Goal: Transaction & Acquisition: Book appointment/travel/reservation

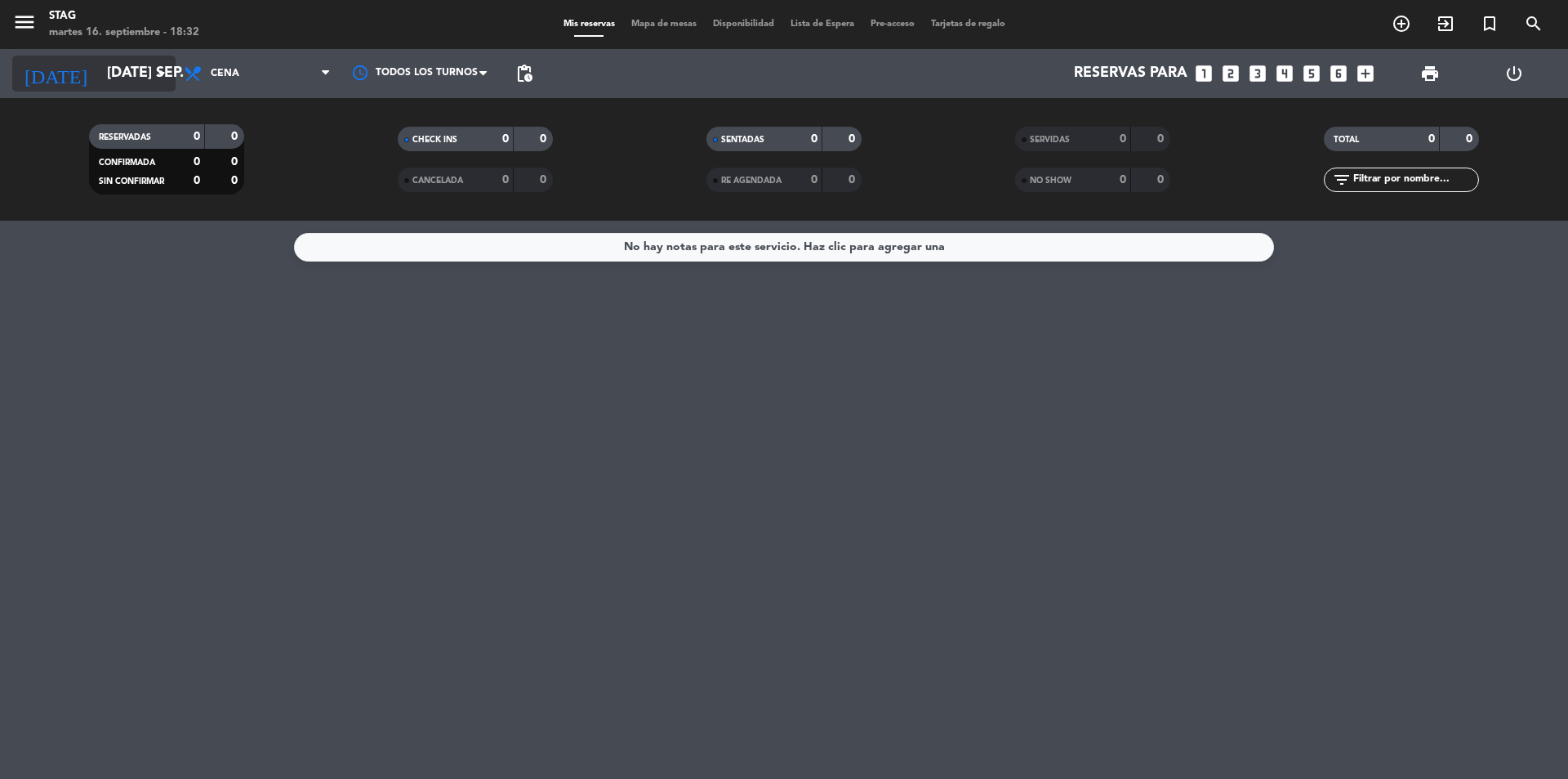
click at [135, 68] on input "[DATE] sep." at bounding box center [193, 73] width 189 height 32
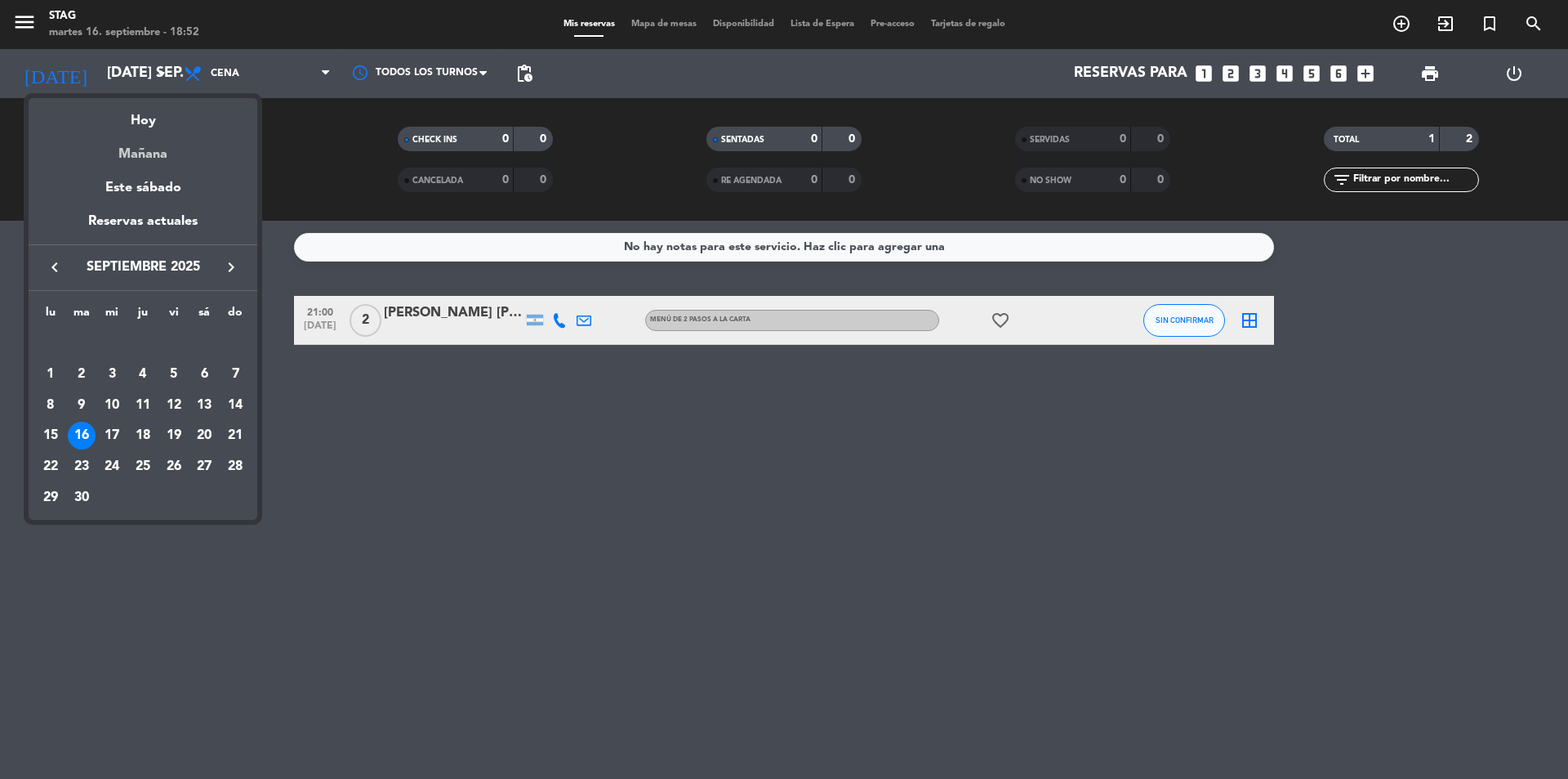
click at [166, 131] on div "Mañana" at bounding box center [143, 148] width 229 height 33
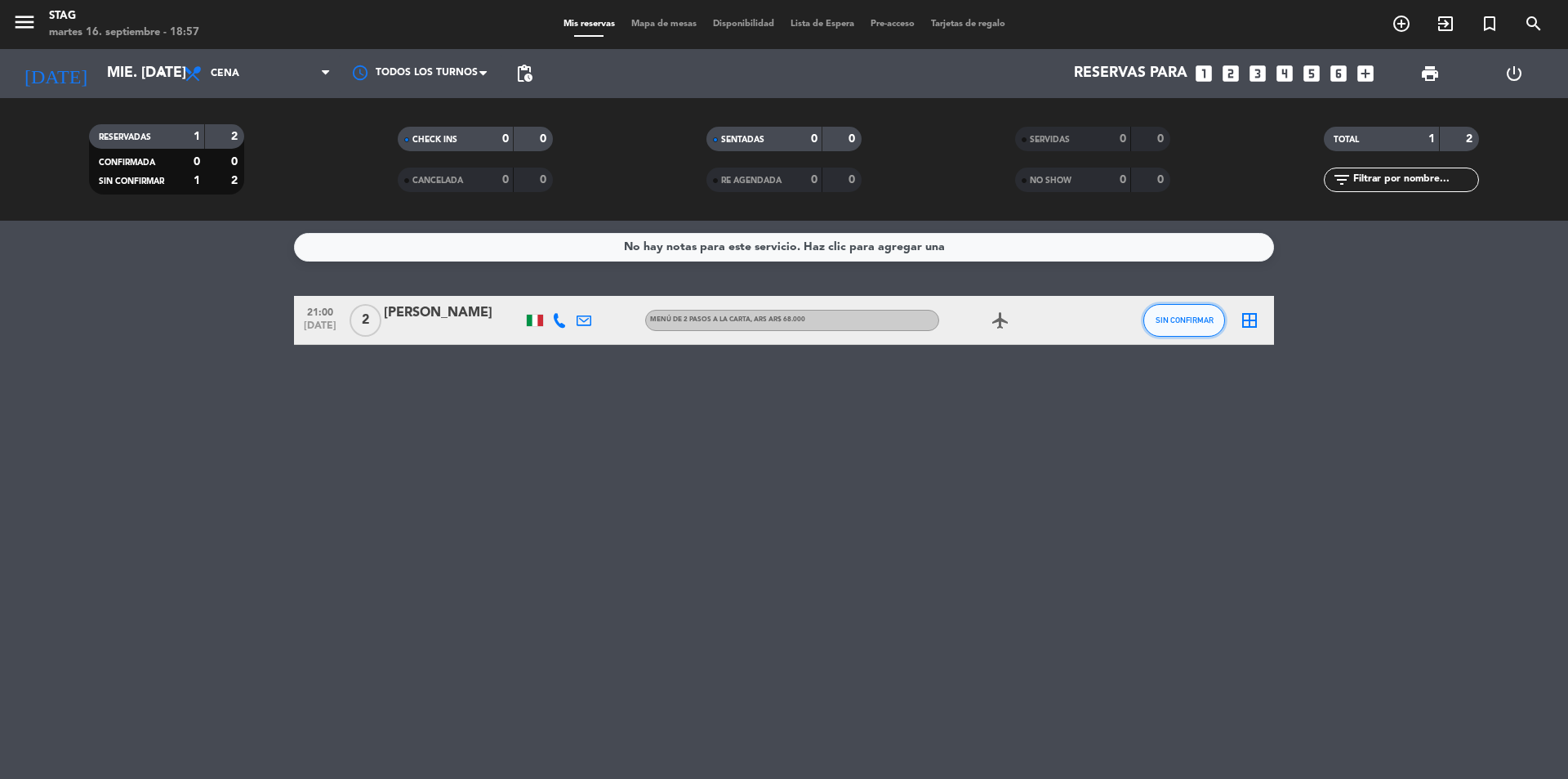
click at [1167, 322] on span "SIN CONFIRMAR" at bounding box center [1184, 319] width 58 height 9
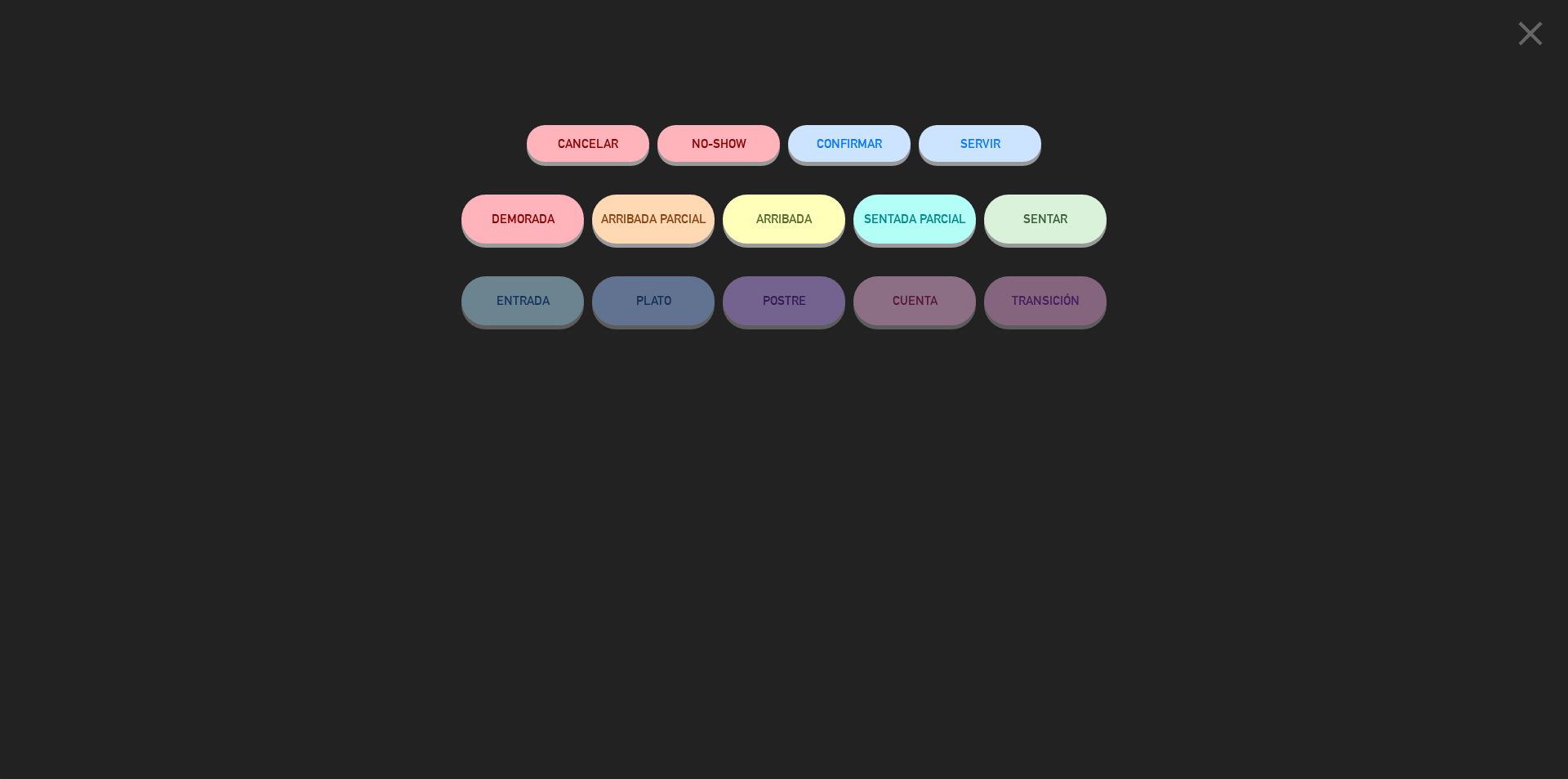
click at [825, 148] on span "CONFIRMAR" at bounding box center [849, 143] width 66 height 14
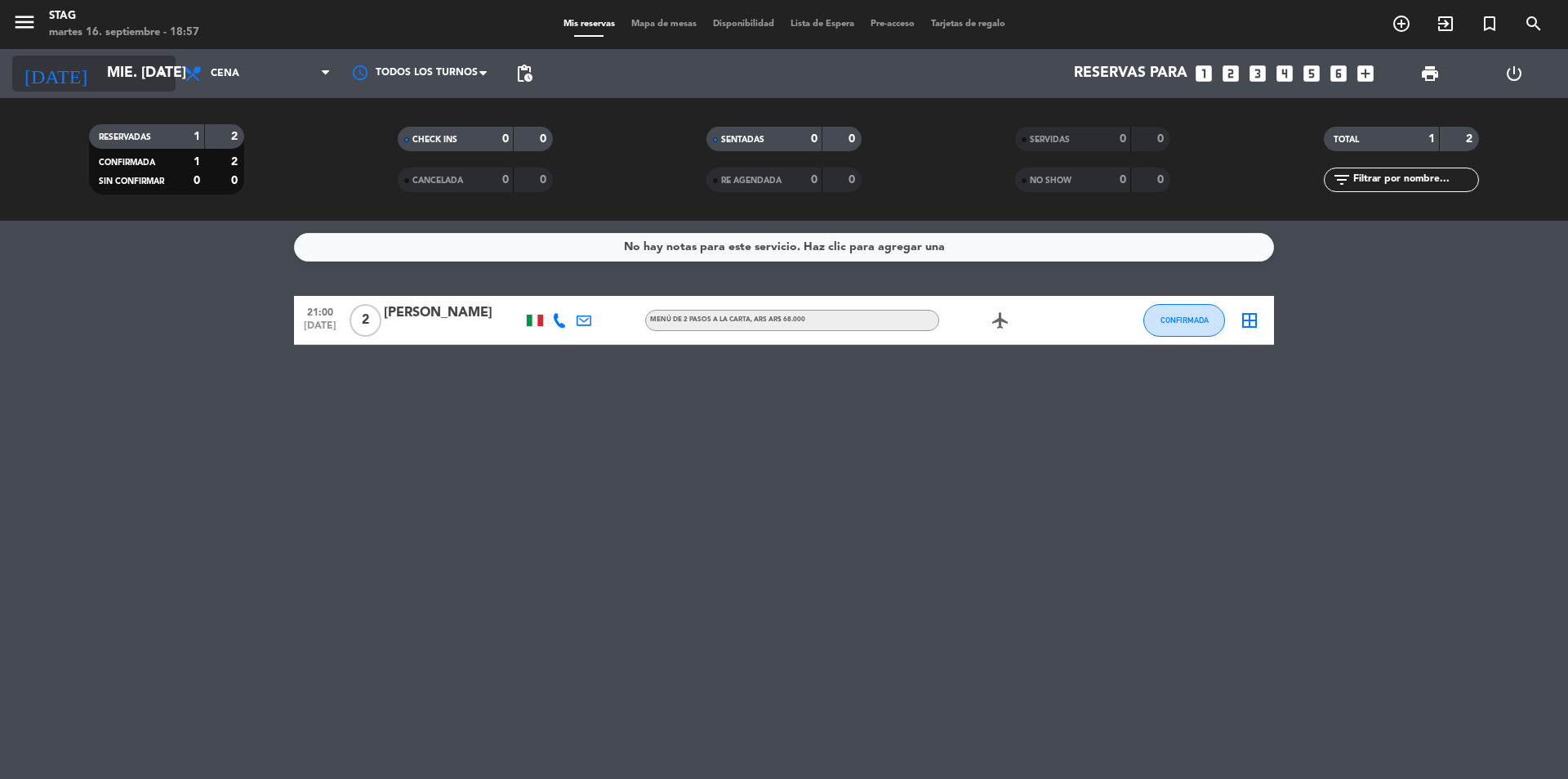
click at [158, 71] on icon "arrow_drop_down" at bounding box center [162, 73] width 20 height 20
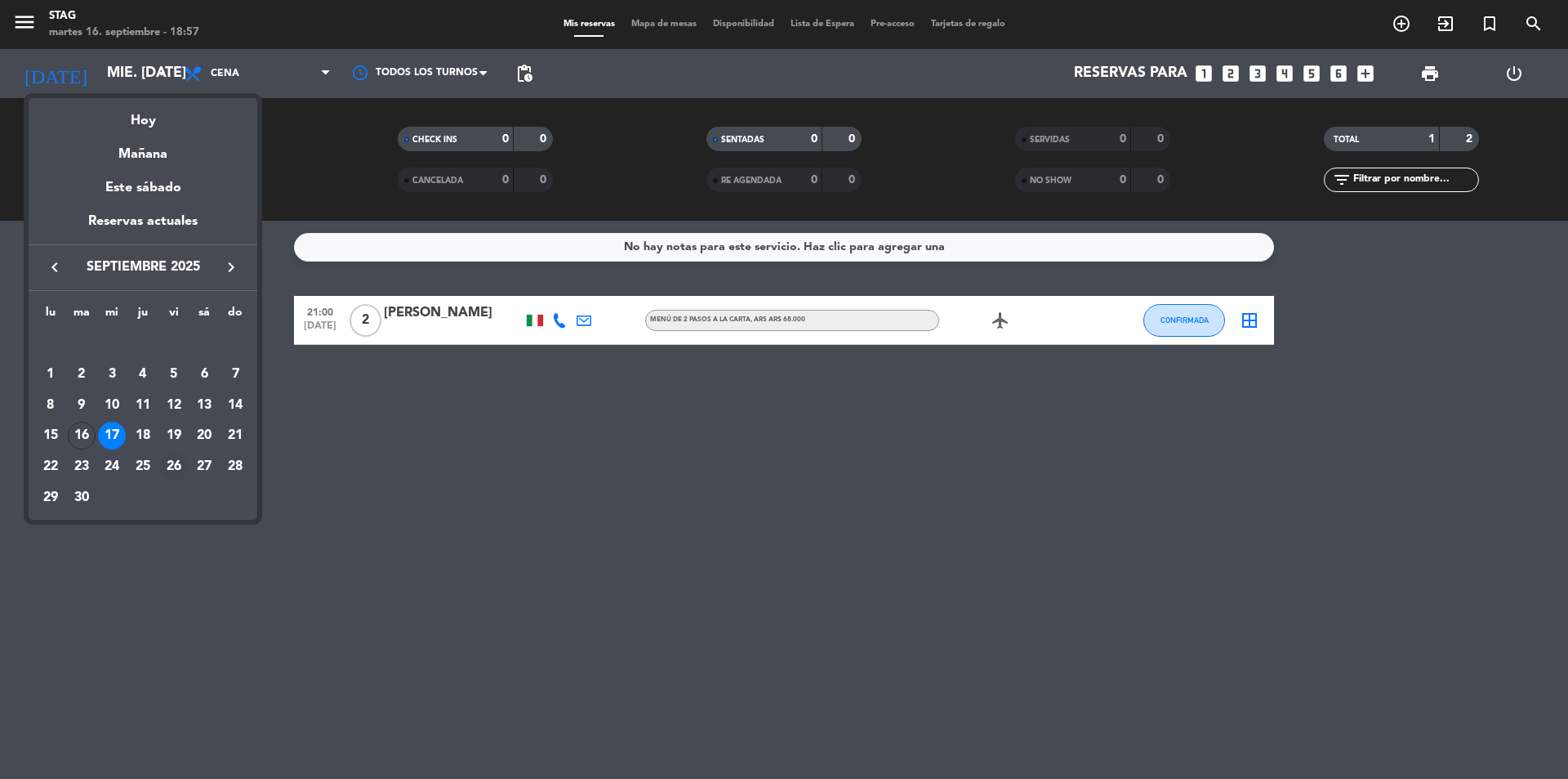
click at [174, 465] on div "26" at bounding box center [173, 466] width 27 height 27
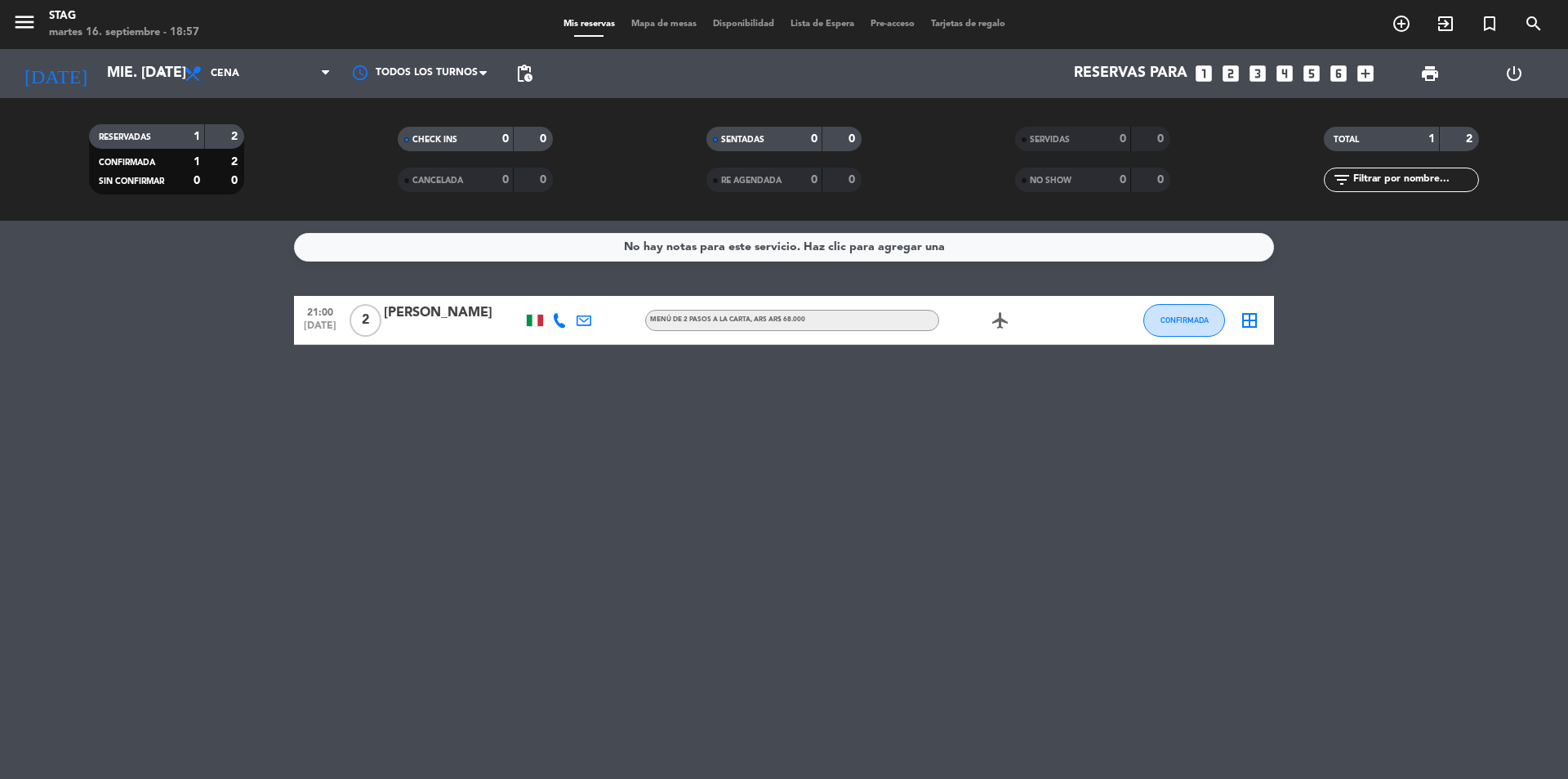
type input "vie. [DATE]"
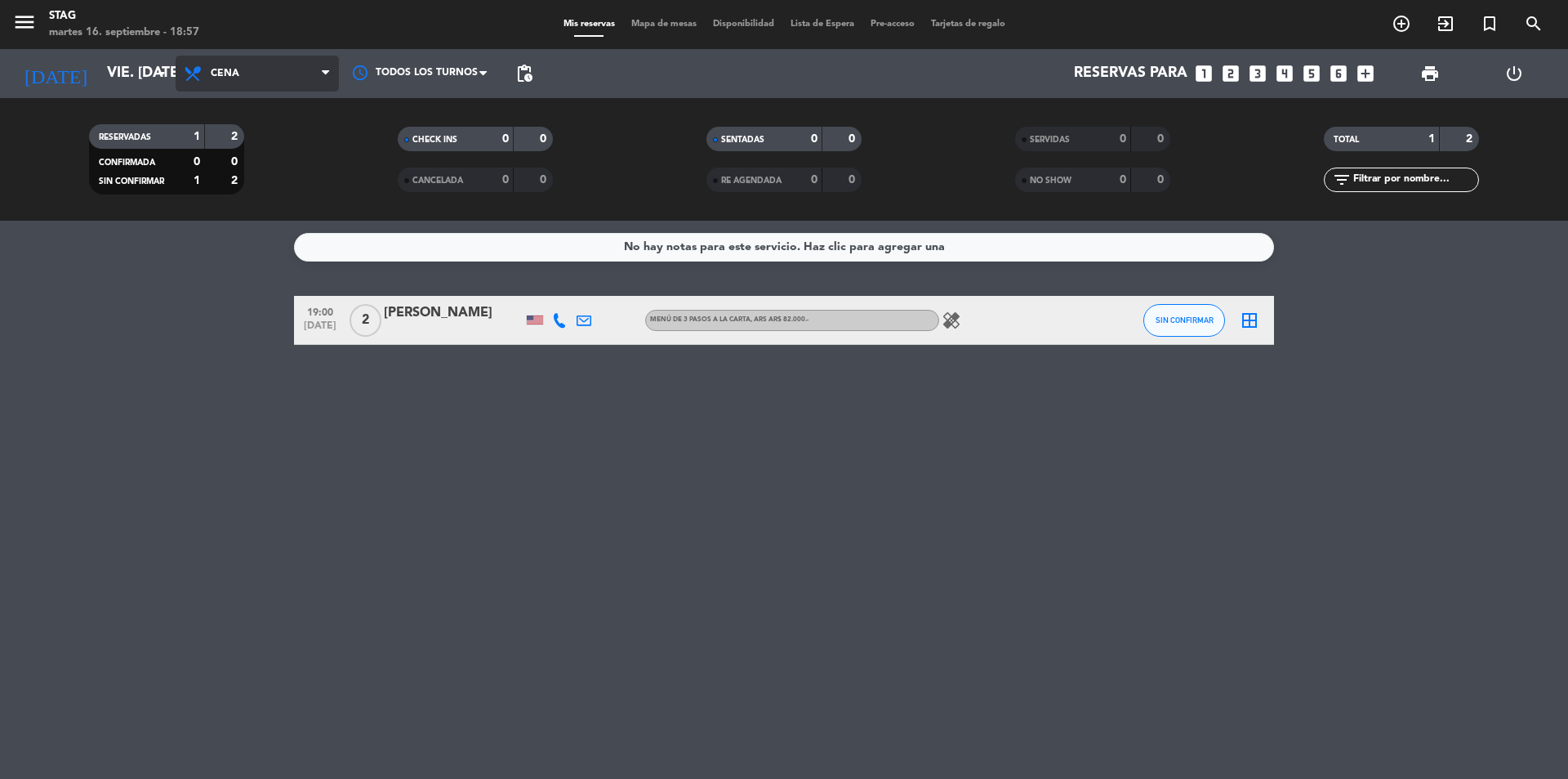
click at [214, 79] on span "Cena" at bounding box center [257, 73] width 164 height 36
click at [239, 139] on div "menu STAG martes 16. septiembre - 18:57 Mis reservas Mapa de mesas Disponibilid…" at bounding box center [784, 110] width 1568 height 220
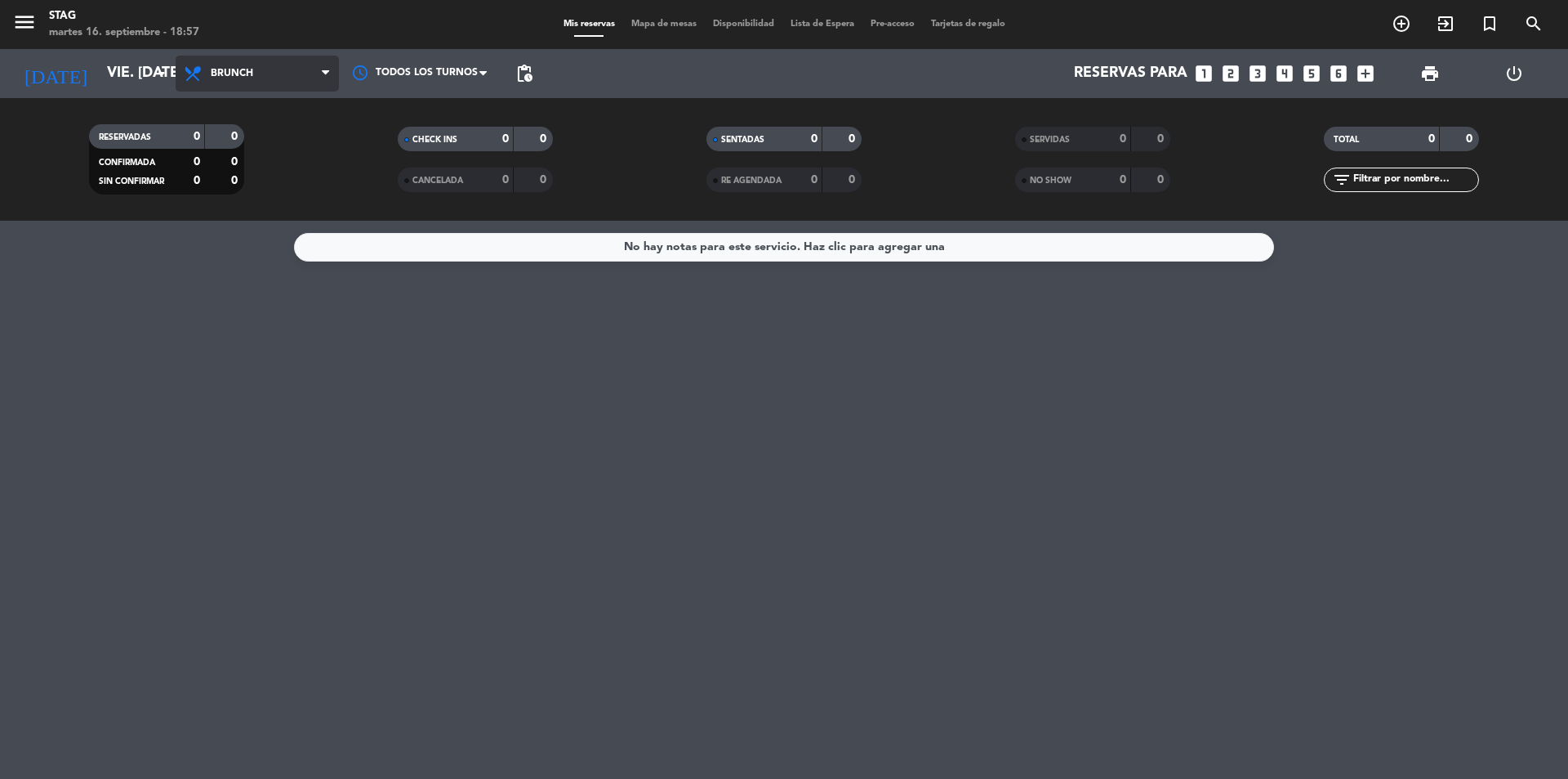
click at [236, 71] on span "Brunch" at bounding box center [231, 73] width 42 height 12
click at [237, 216] on div "menu STAG martes 16. septiembre - 18:57 Mis reservas Mapa de mesas Disponibilid…" at bounding box center [784, 110] width 1568 height 220
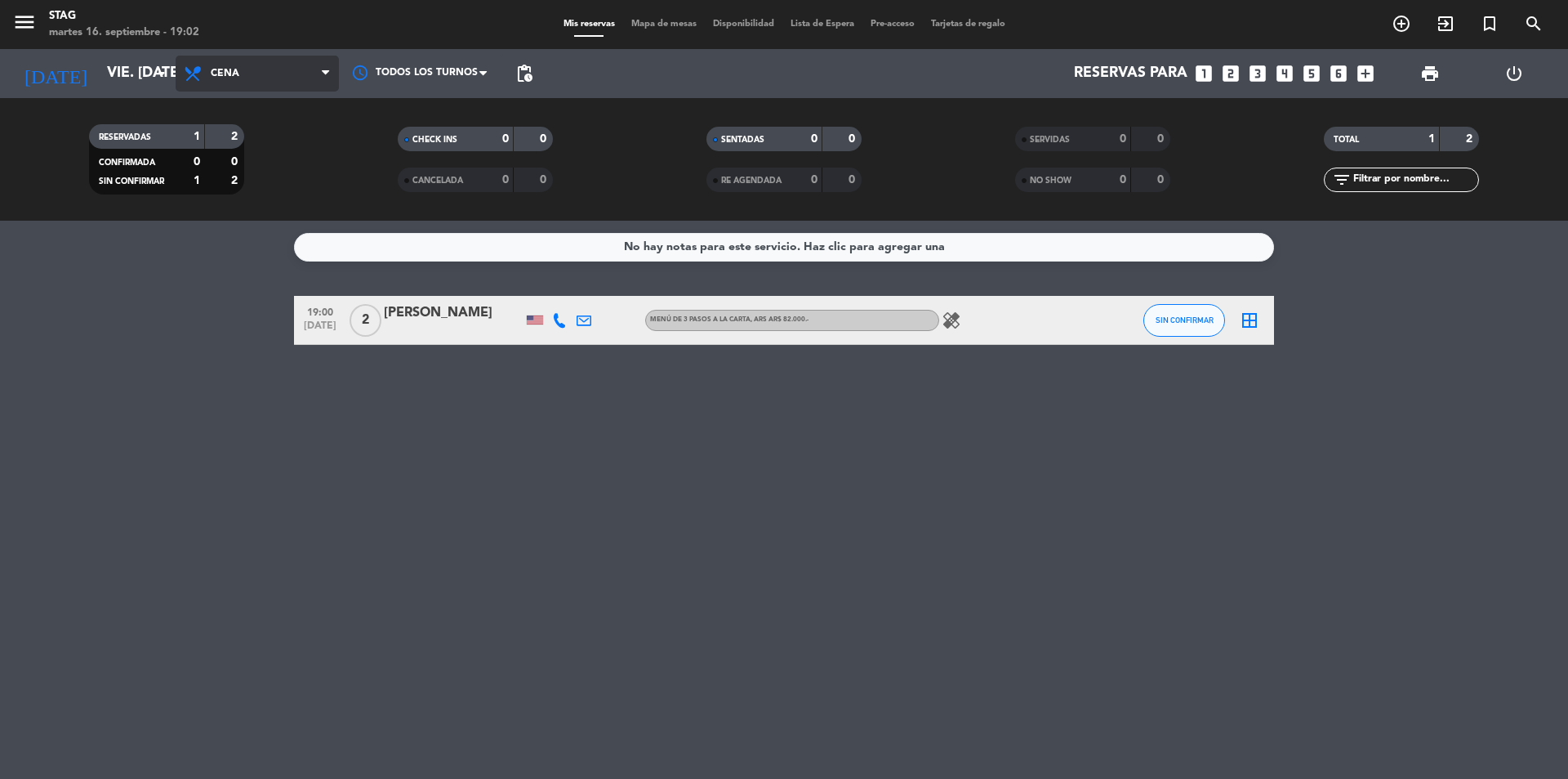
click at [231, 65] on span "Cena" at bounding box center [257, 73] width 164 height 36
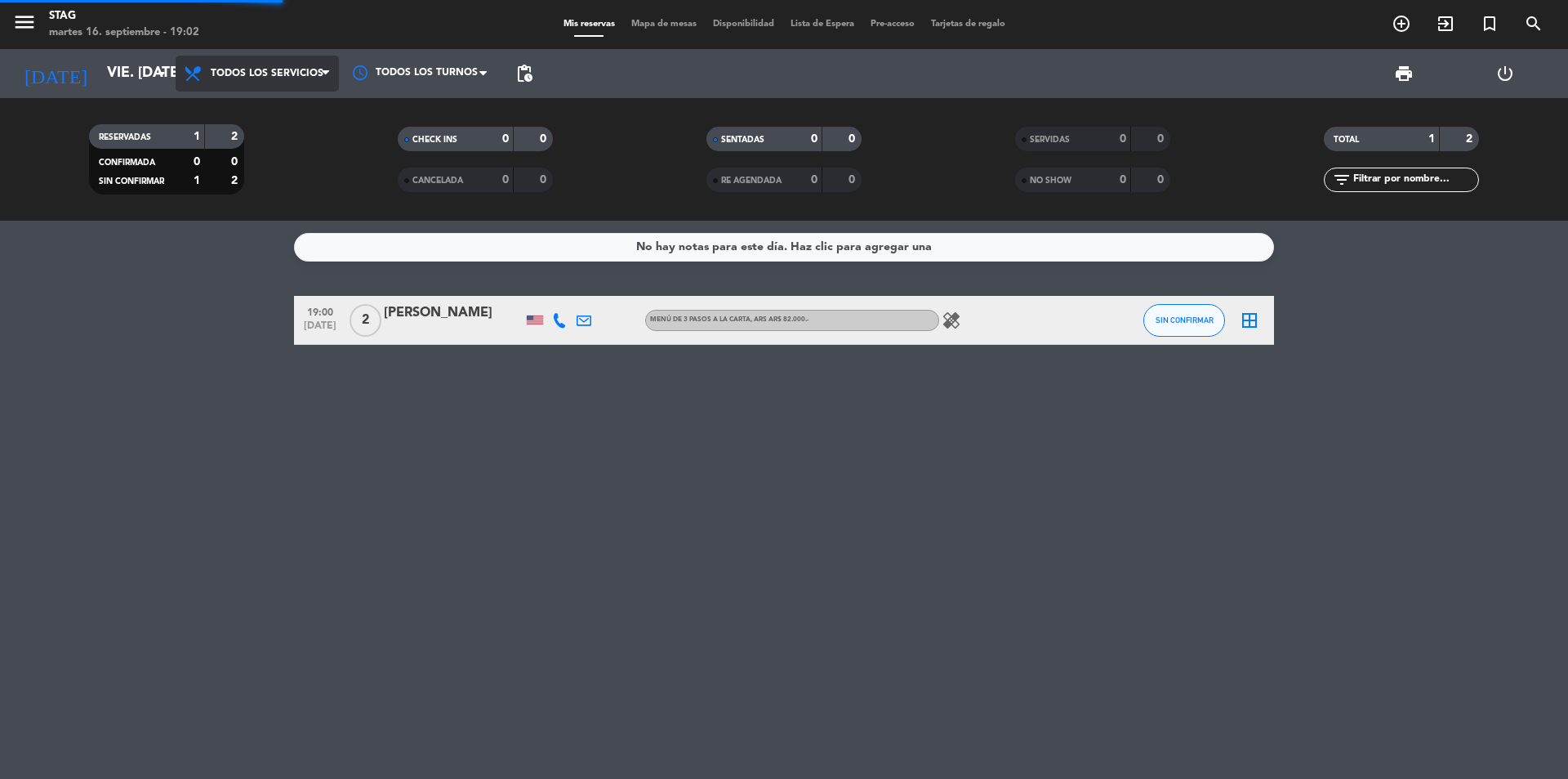
click at [253, 119] on div "menu STAG martes 16. septiembre - 19:02 Mis reservas Mapa de mesas Disponibilid…" at bounding box center [784, 110] width 1568 height 220
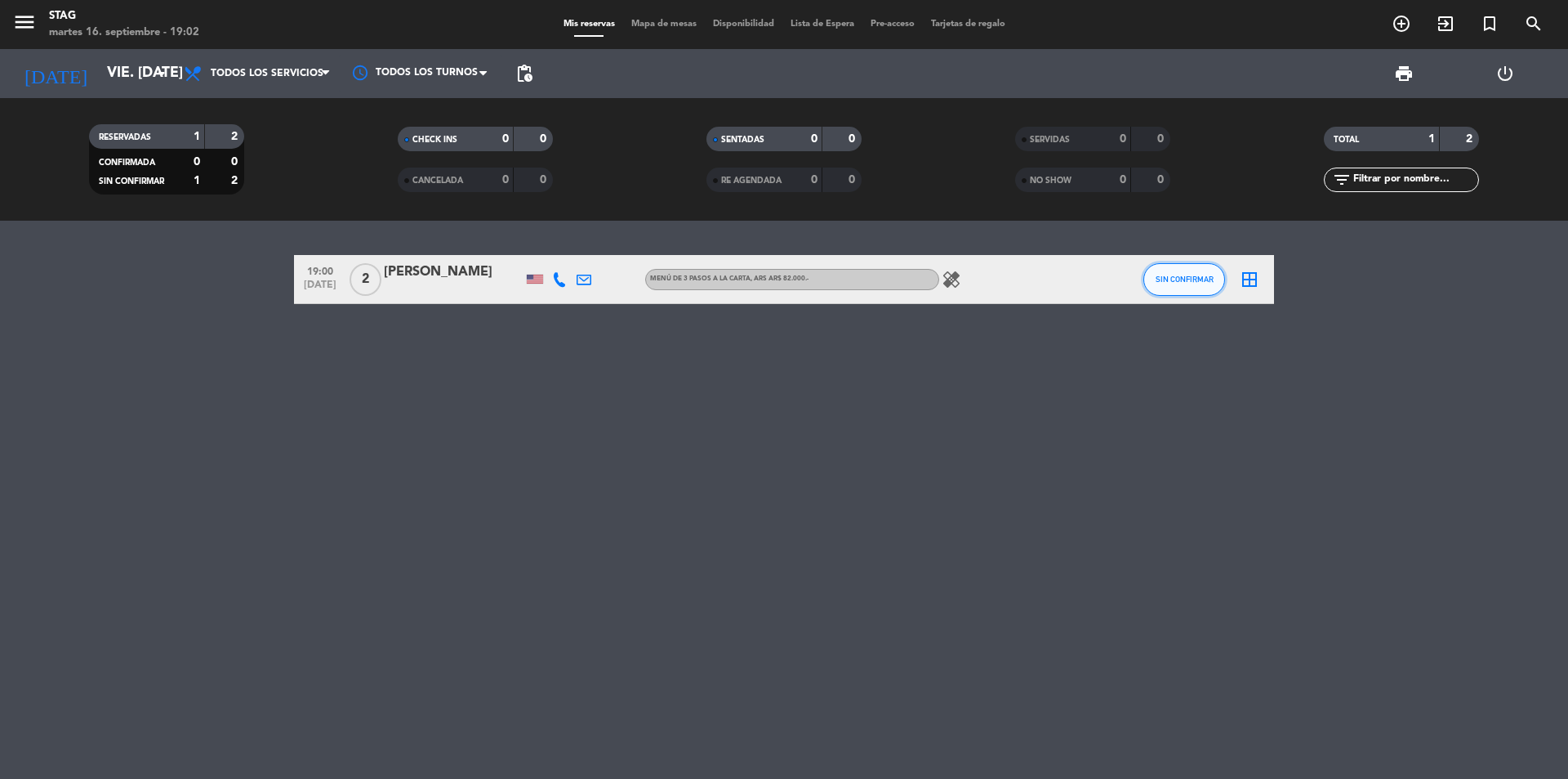
click at [1193, 282] on span "SIN CONFIRMAR" at bounding box center [1184, 278] width 58 height 9
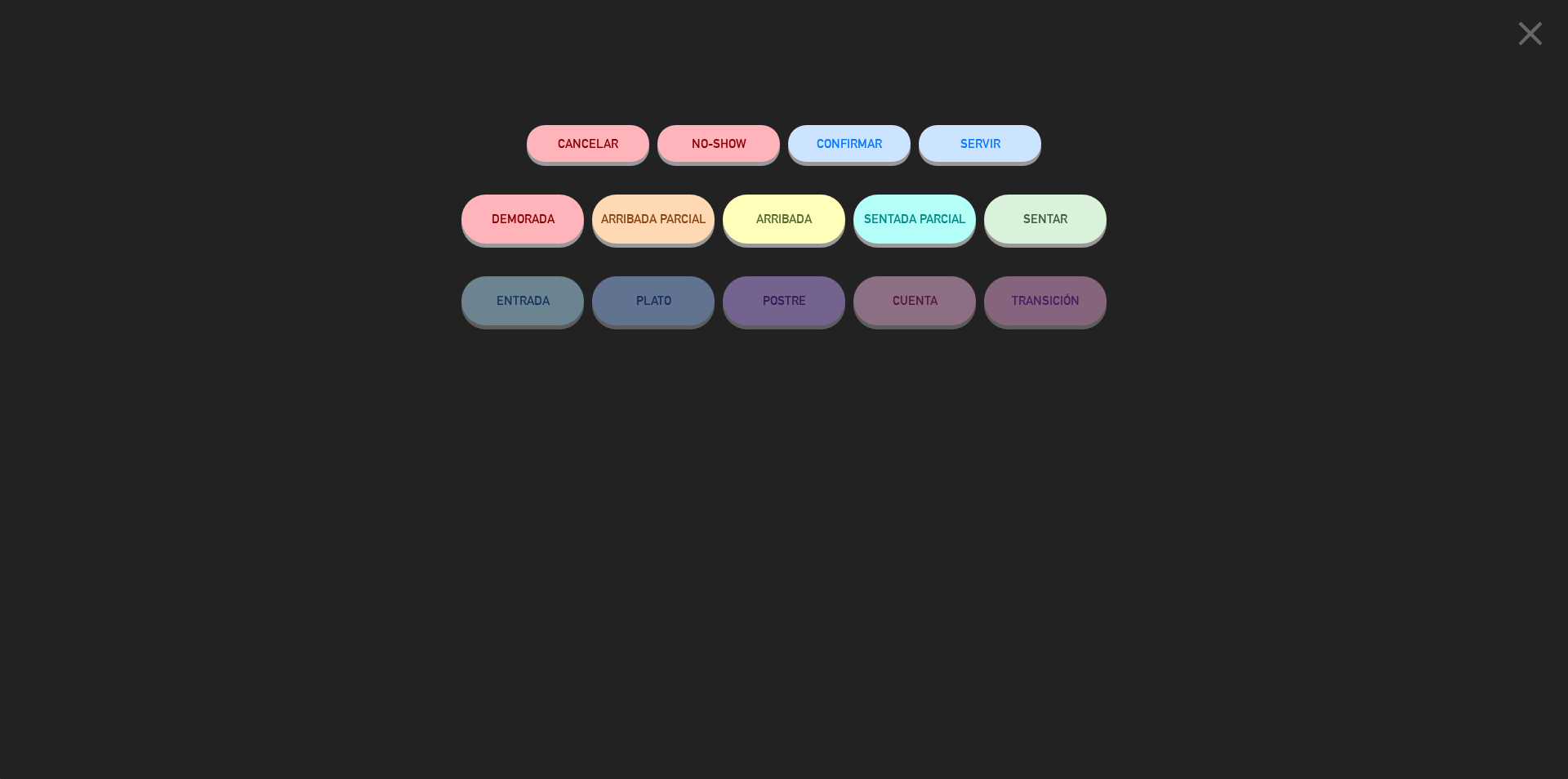
click at [861, 155] on button "CONFIRMAR" at bounding box center [849, 144] width 122 height 37
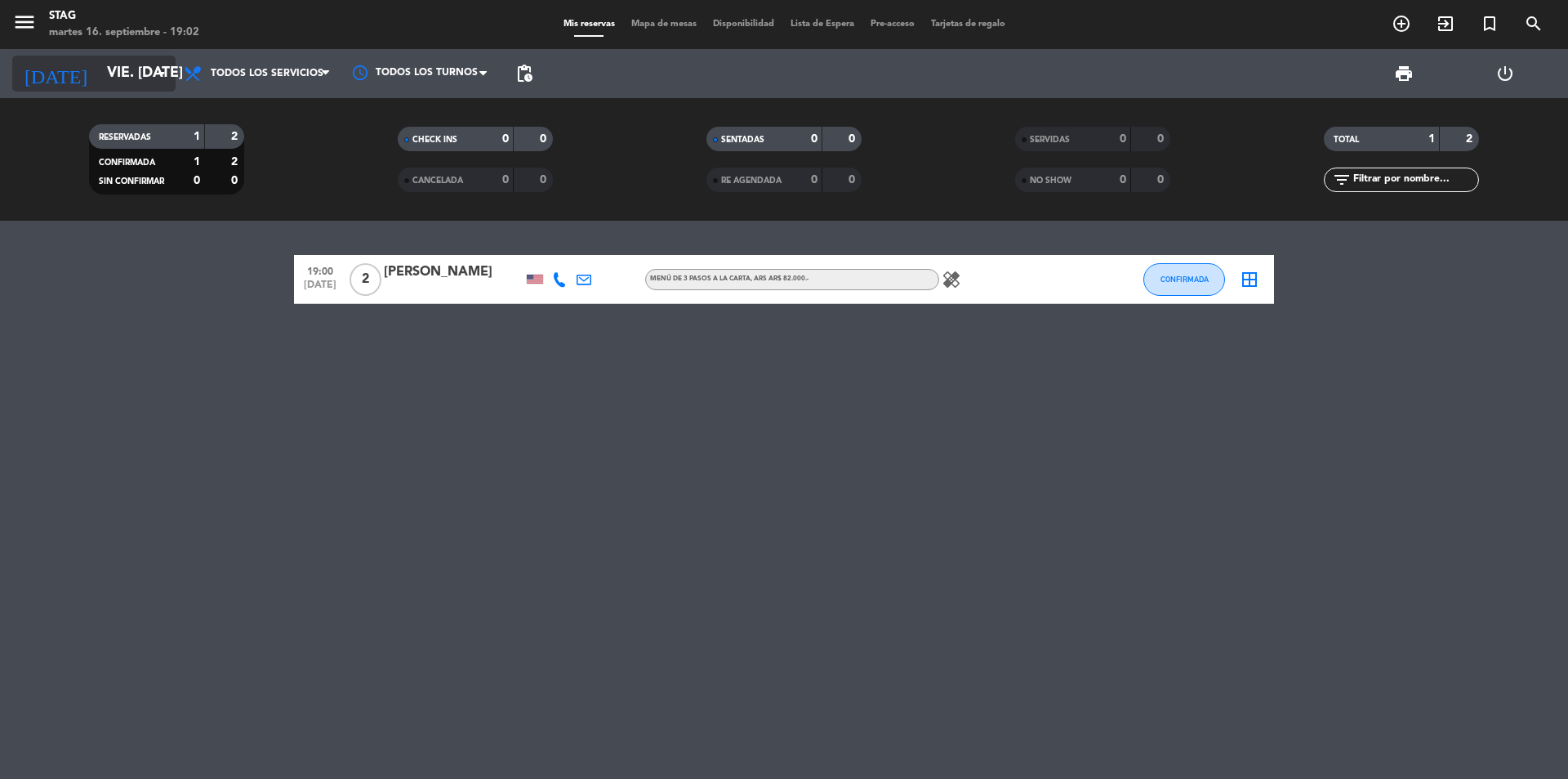
click at [113, 62] on input "vie. [DATE]" at bounding box center [193, 73] width 189 height 32
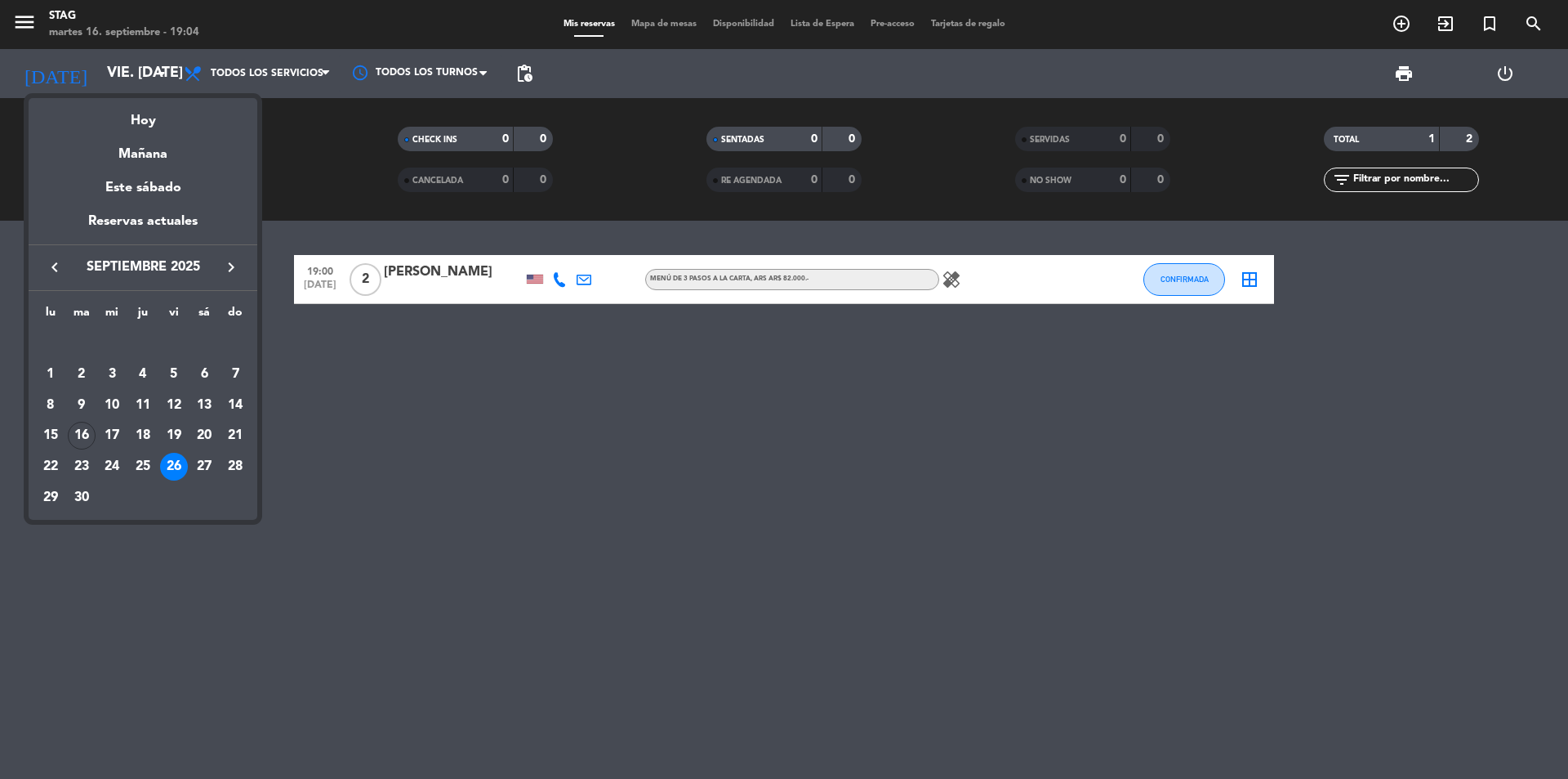
click at [1402, 22] on div at bounding box center [784, 389] width 1568 height 779
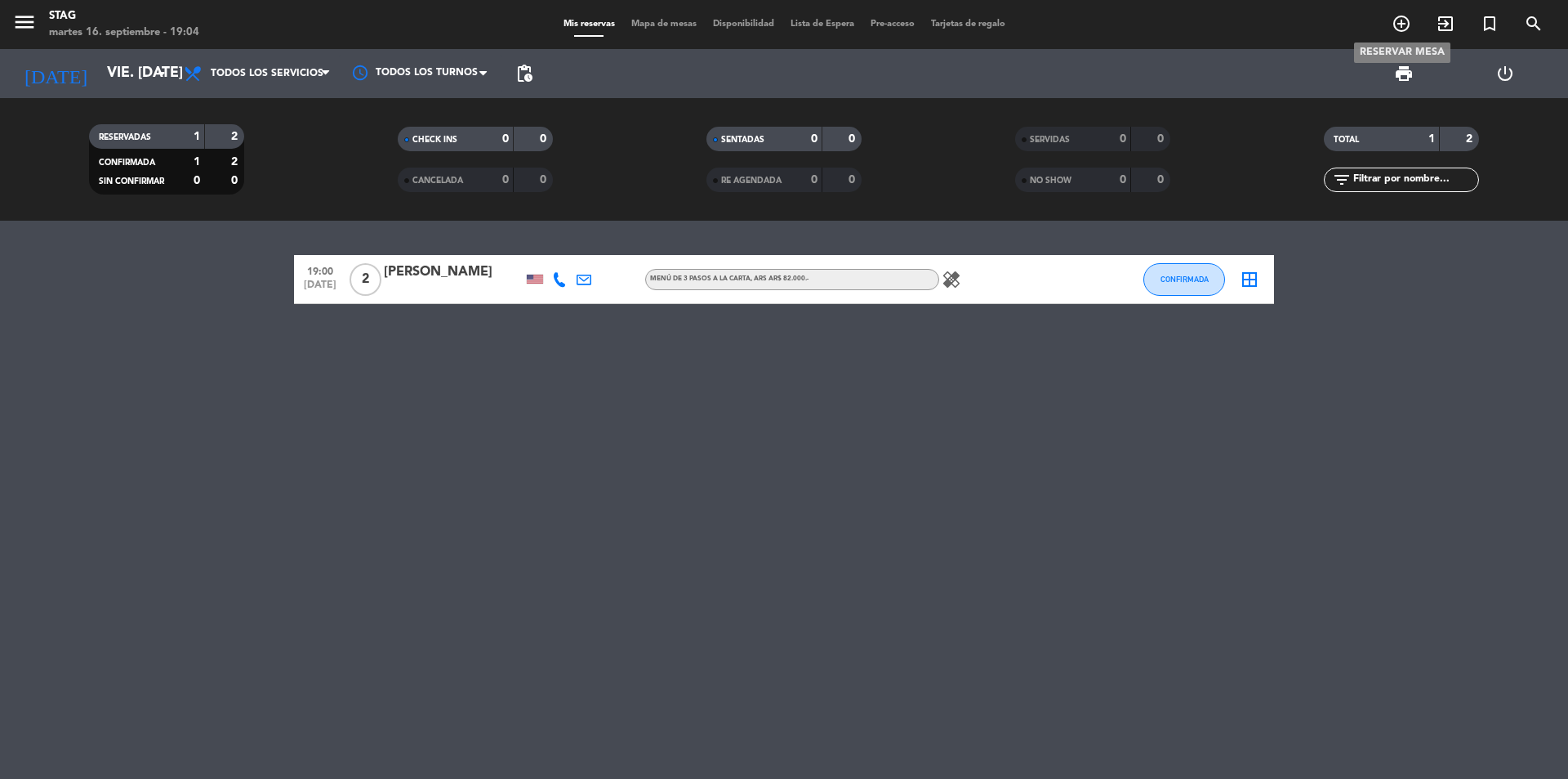
click at [1400, 26] on icon "add_circle_outline" at bounding box center [1402, 24] width 20 height 20
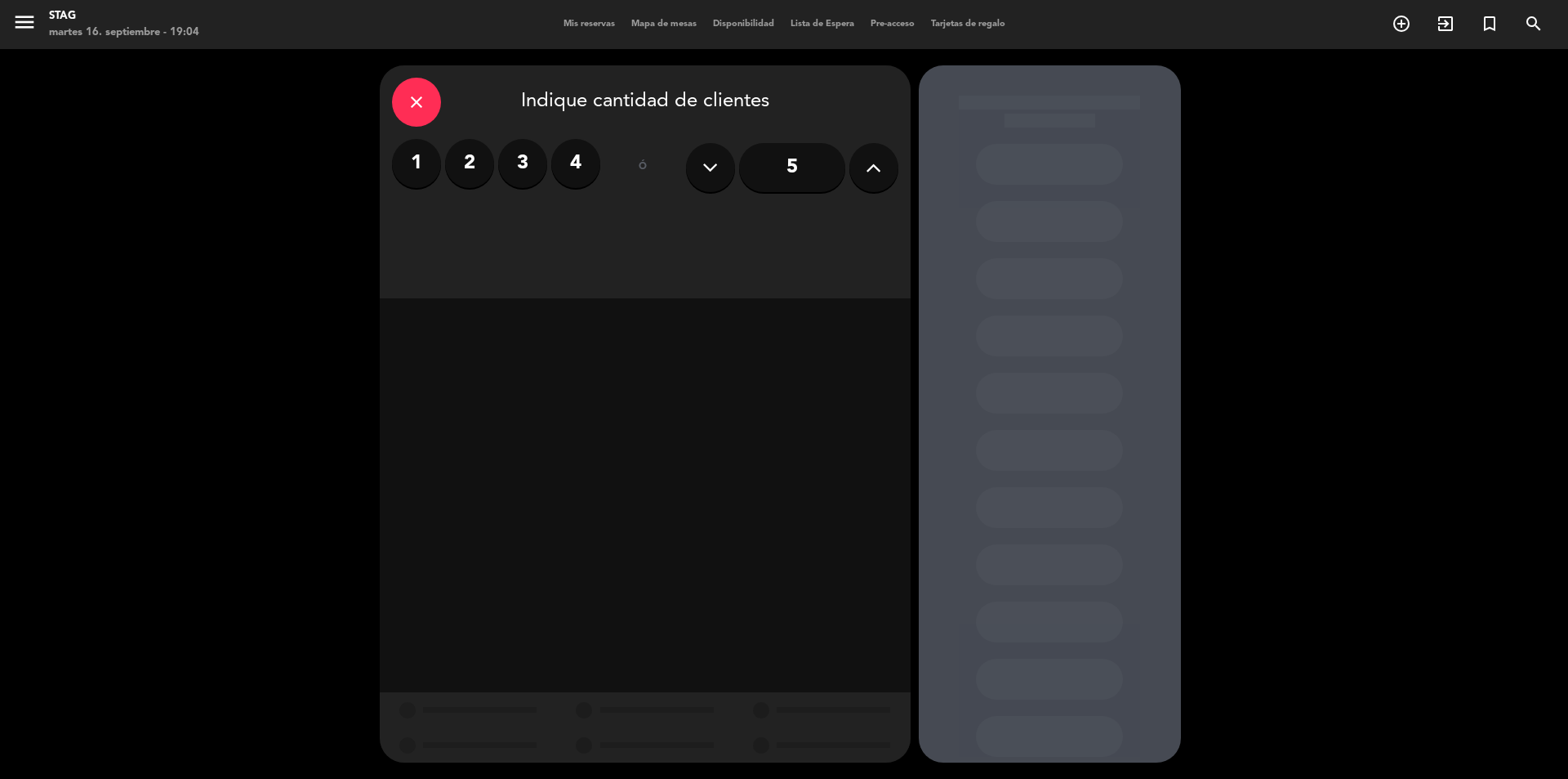
click at [459, 164] on label "2" at bounding box center [470, 164] width 49 height 49
click at [838, 223] on div "Cena" at bounding box center [814, 223] width 166 height 32
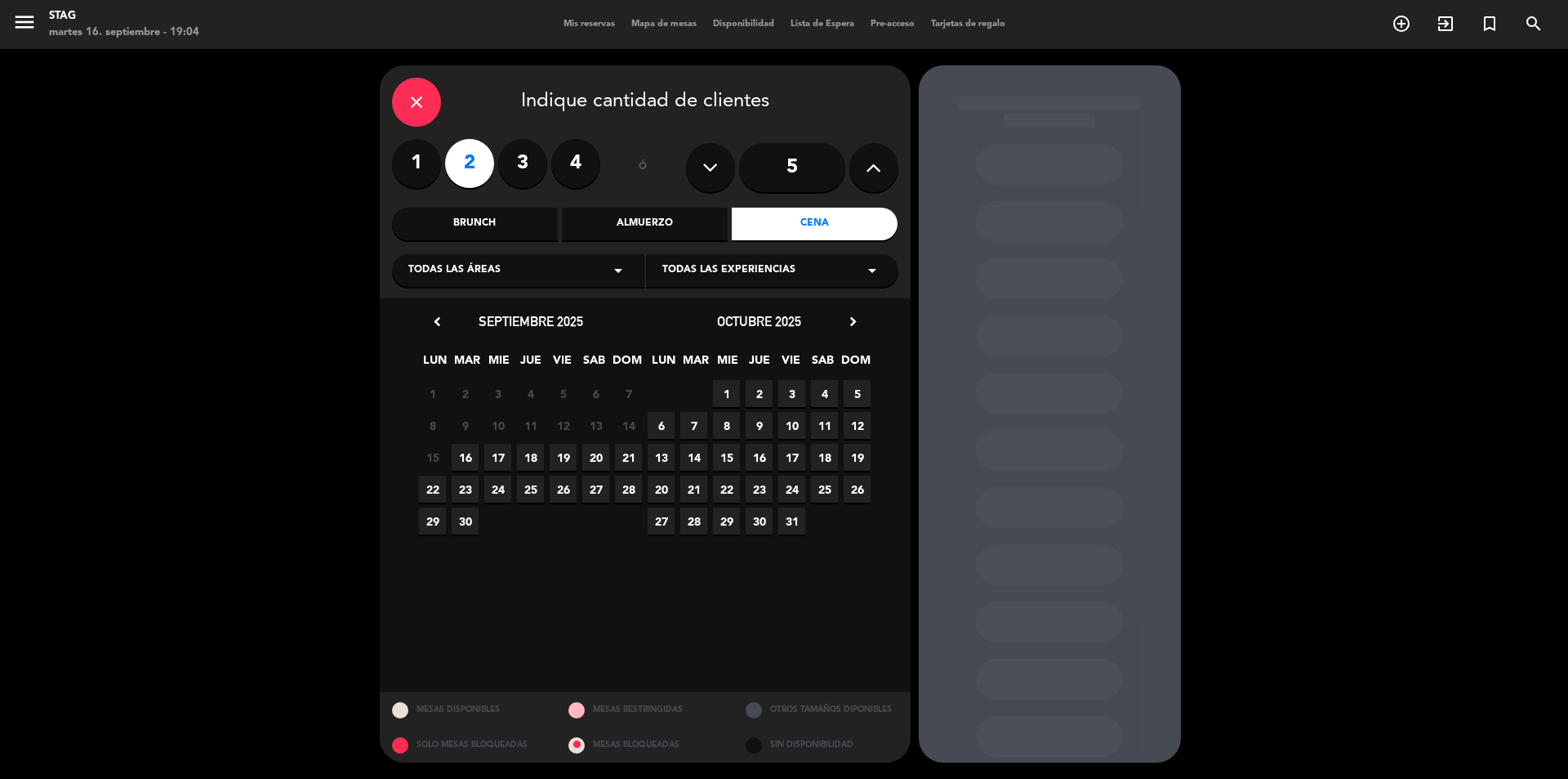
click at [563, 485] on span "26" at bounding box center [563, 489] width 27 height 27
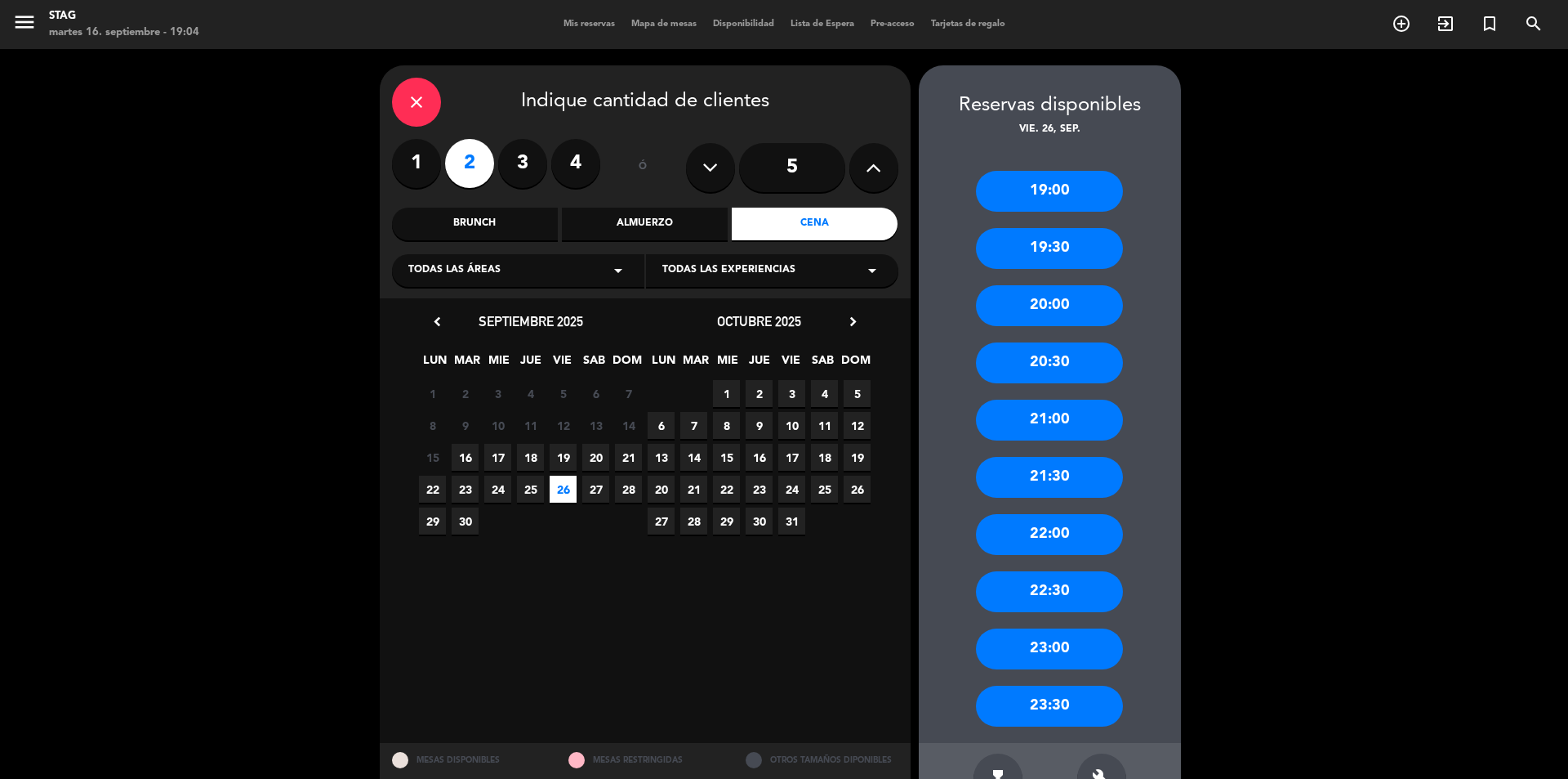
click at [1055, 203] on div "19:00" at bounding box center [1050, 191] width 147 height 41
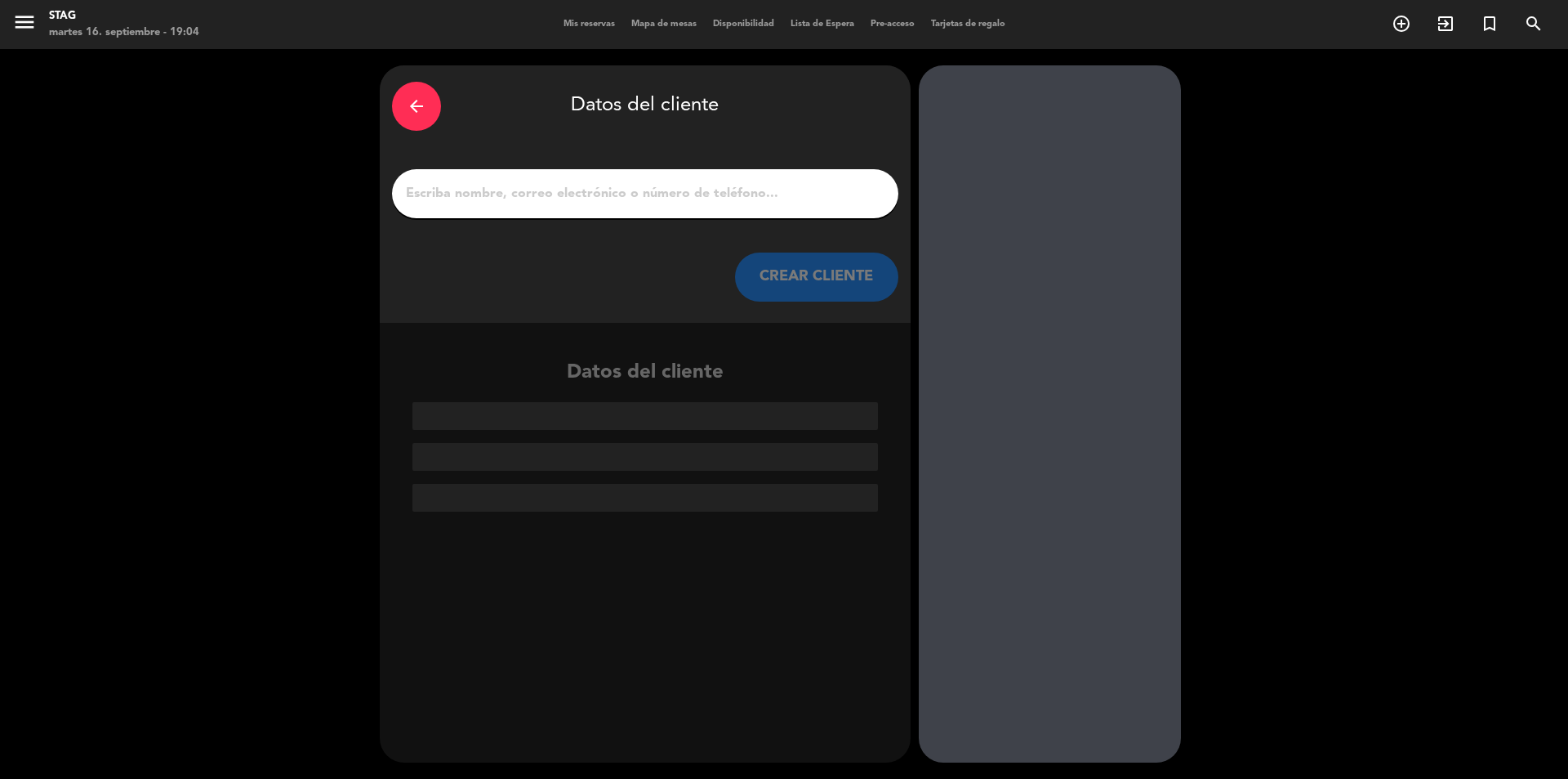
paste input "~[PERSON_NAME]"
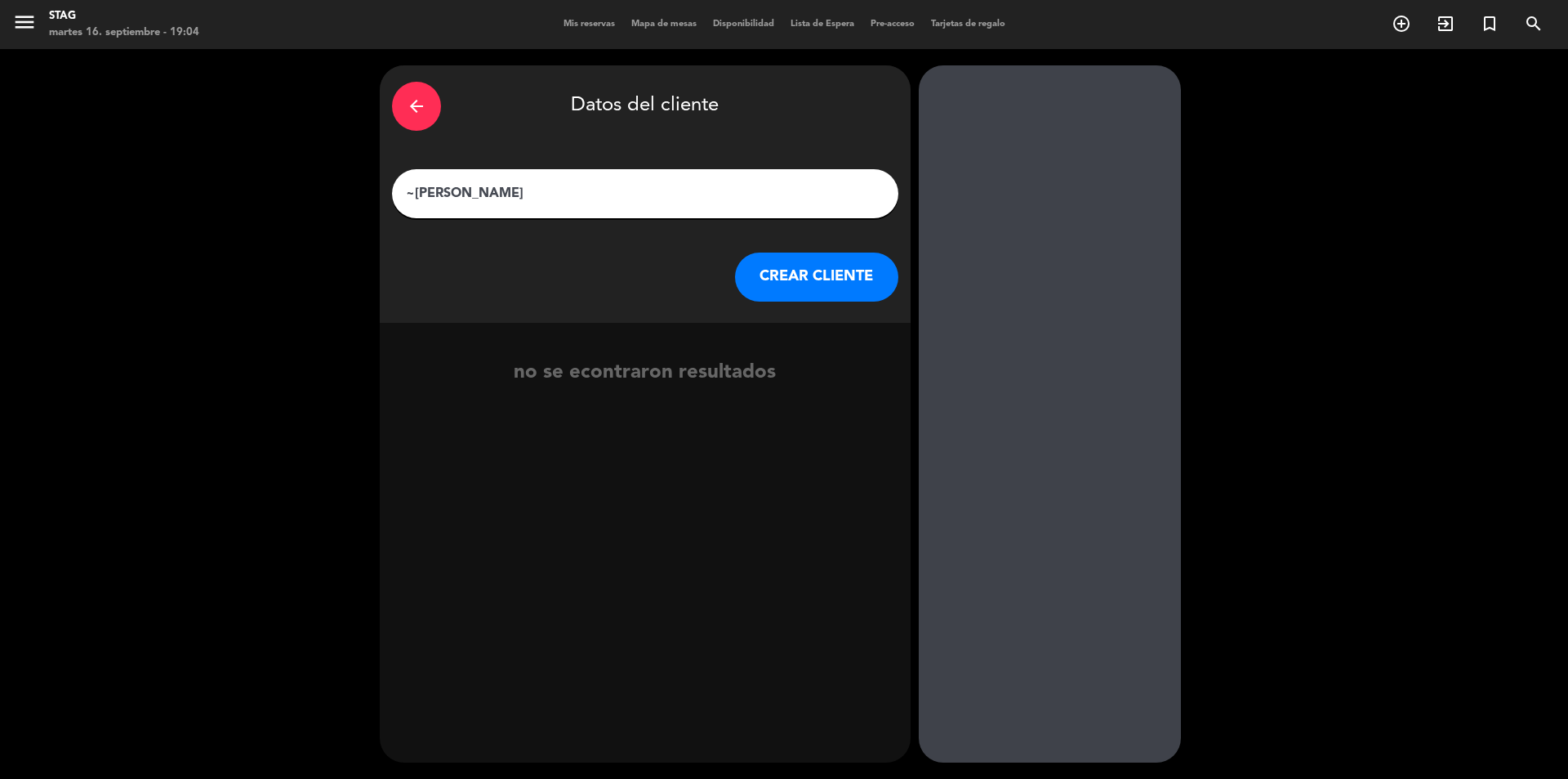
click at [417, 195] on input "~[PERSON_NAME]" at bounding box center [645, 193] width 482 height 23
type input "[PERSON_NAME]"
click at [816, 276] on button "CREAR CLIENTE" at bounding box center [817, 277] width 164 height 49
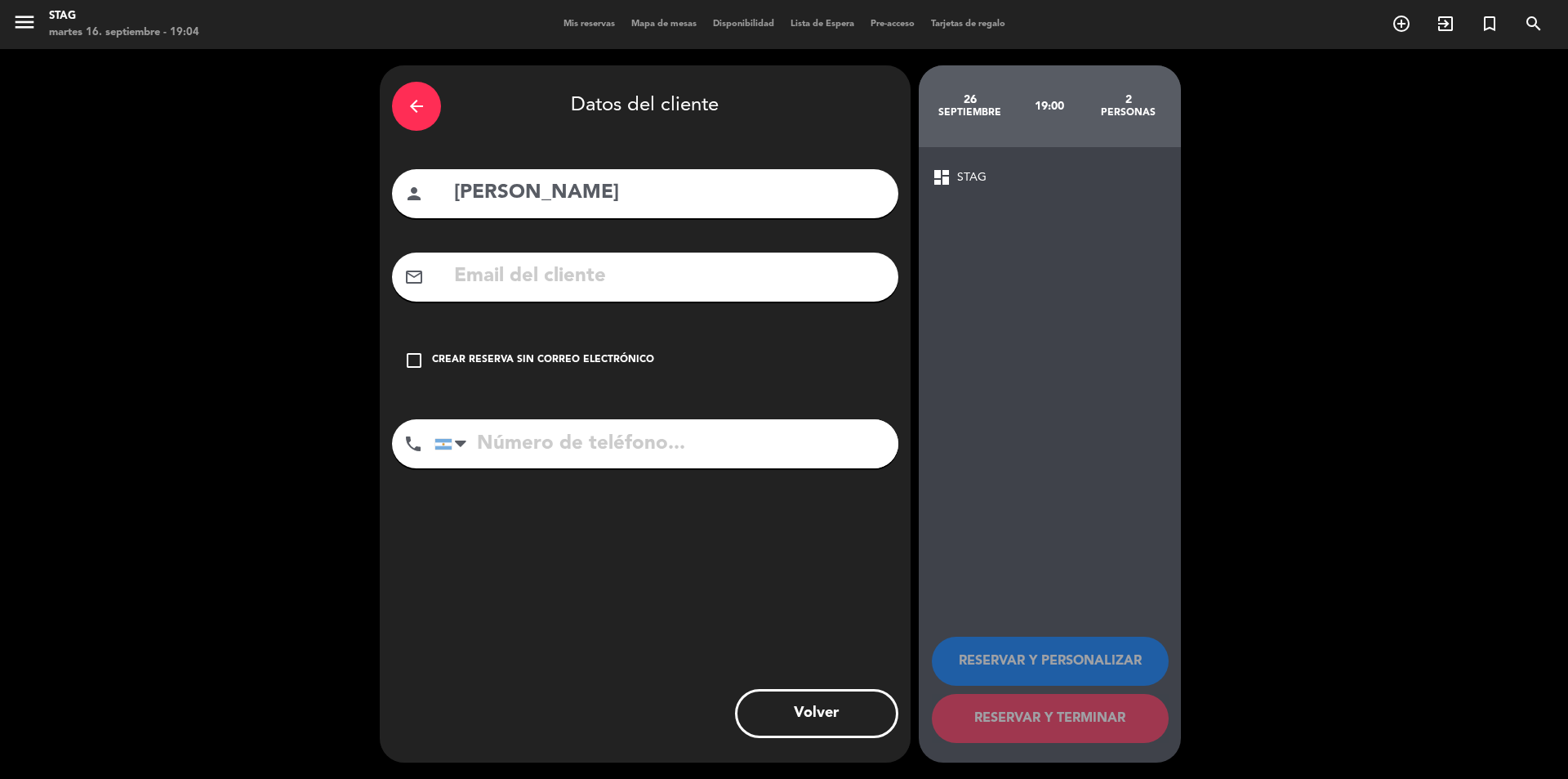
click at [509, 361] on div "Crear reserva sin correo electrónico" at bounding box center [543, 360] width 222 height 17
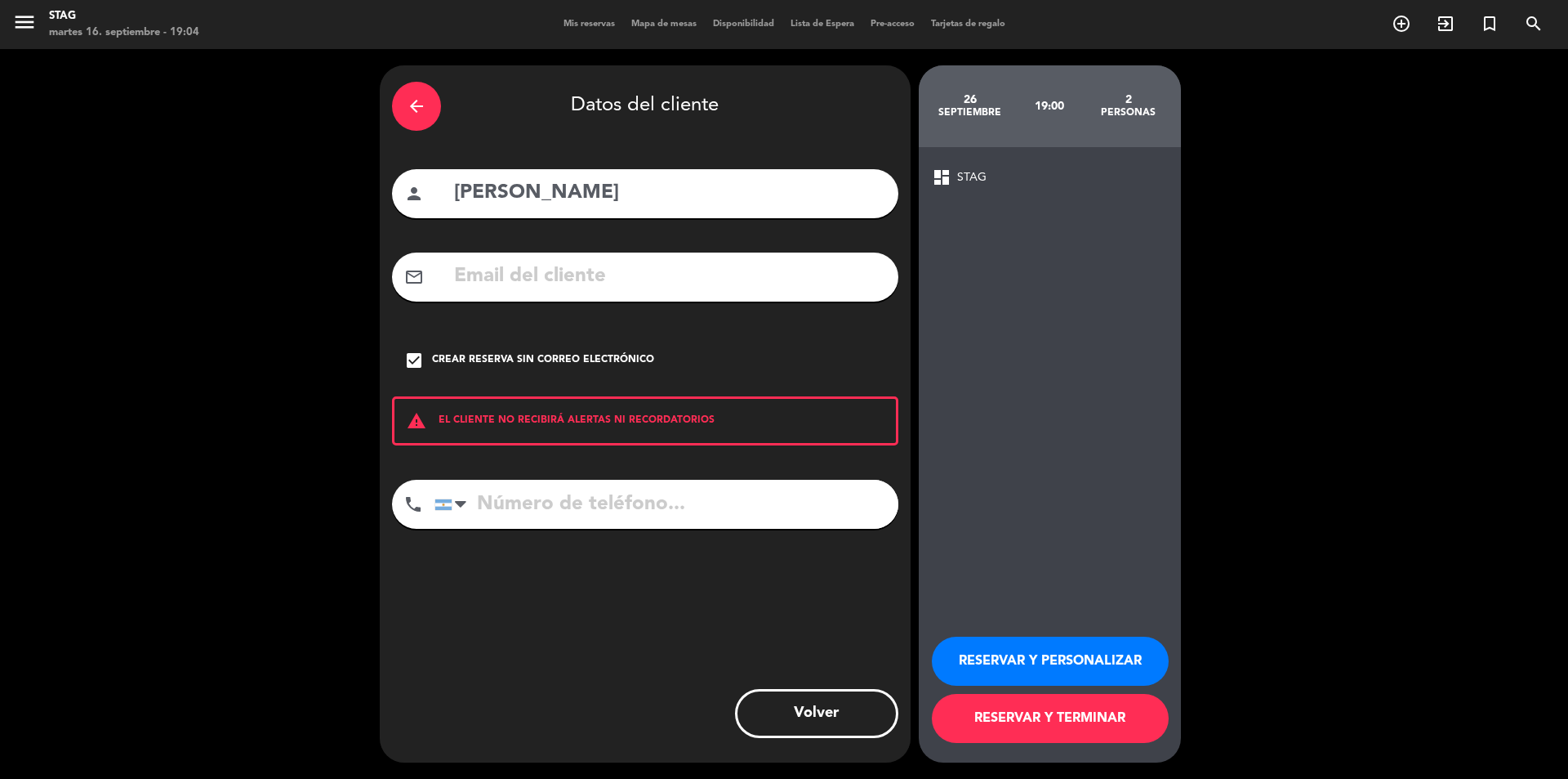
paste input "[PHONE_NUMBER]"
type input "[PHONE_NUMBER]"
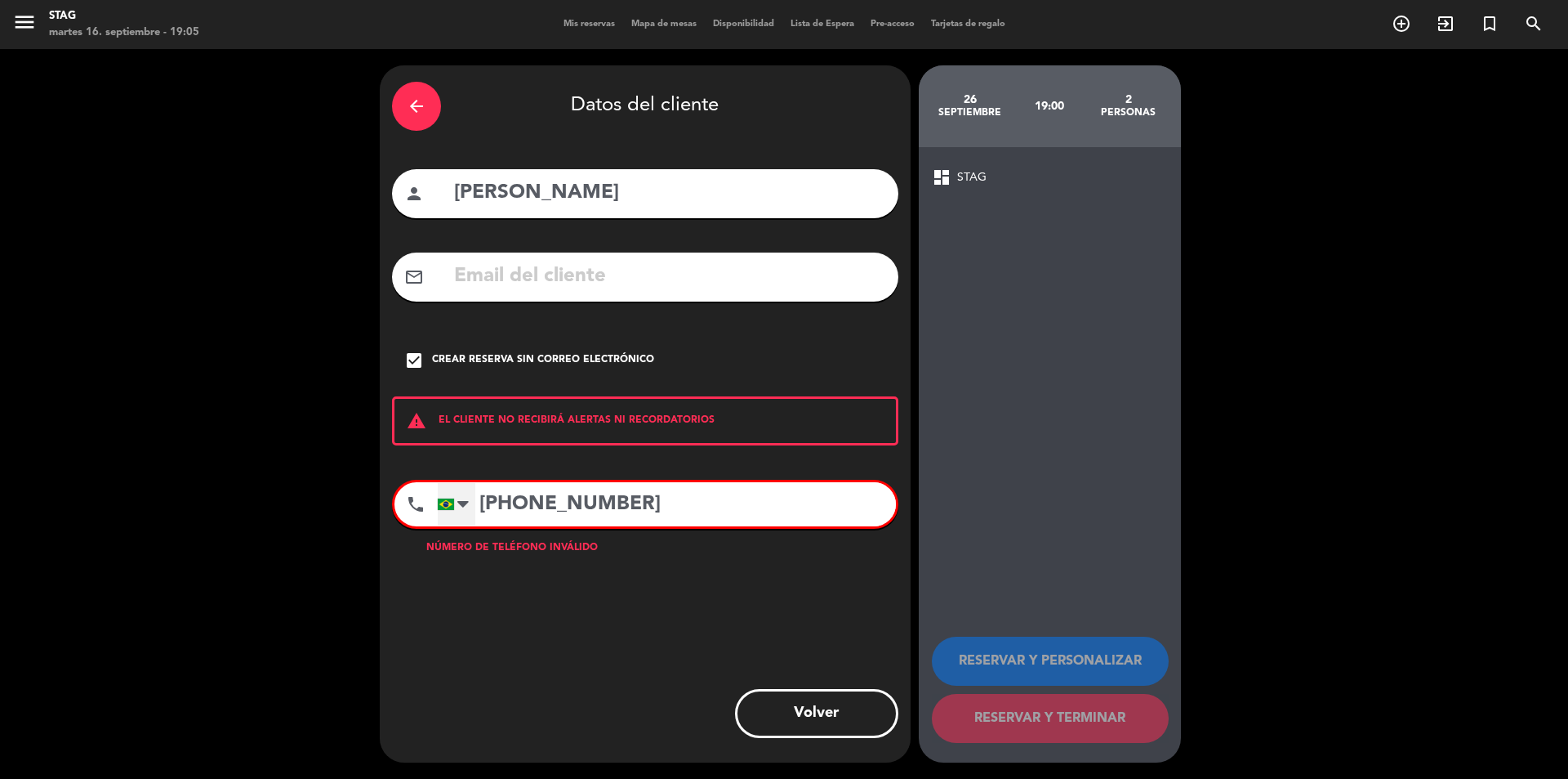
drag, startPoint x: 649, startPoint y: 504, endPoint x: 441, endPoint y: 502, distance: 208.0
click at [441, 502] on div "[GEOGRAPHIC_DATA] +1 [GEOGRAPHIC_DATA] +44 [GEOGRAPHIC_DATA] ([GEOGRAPHIC_DATA]…" at bounding box center [666, 504] width 459 height 44
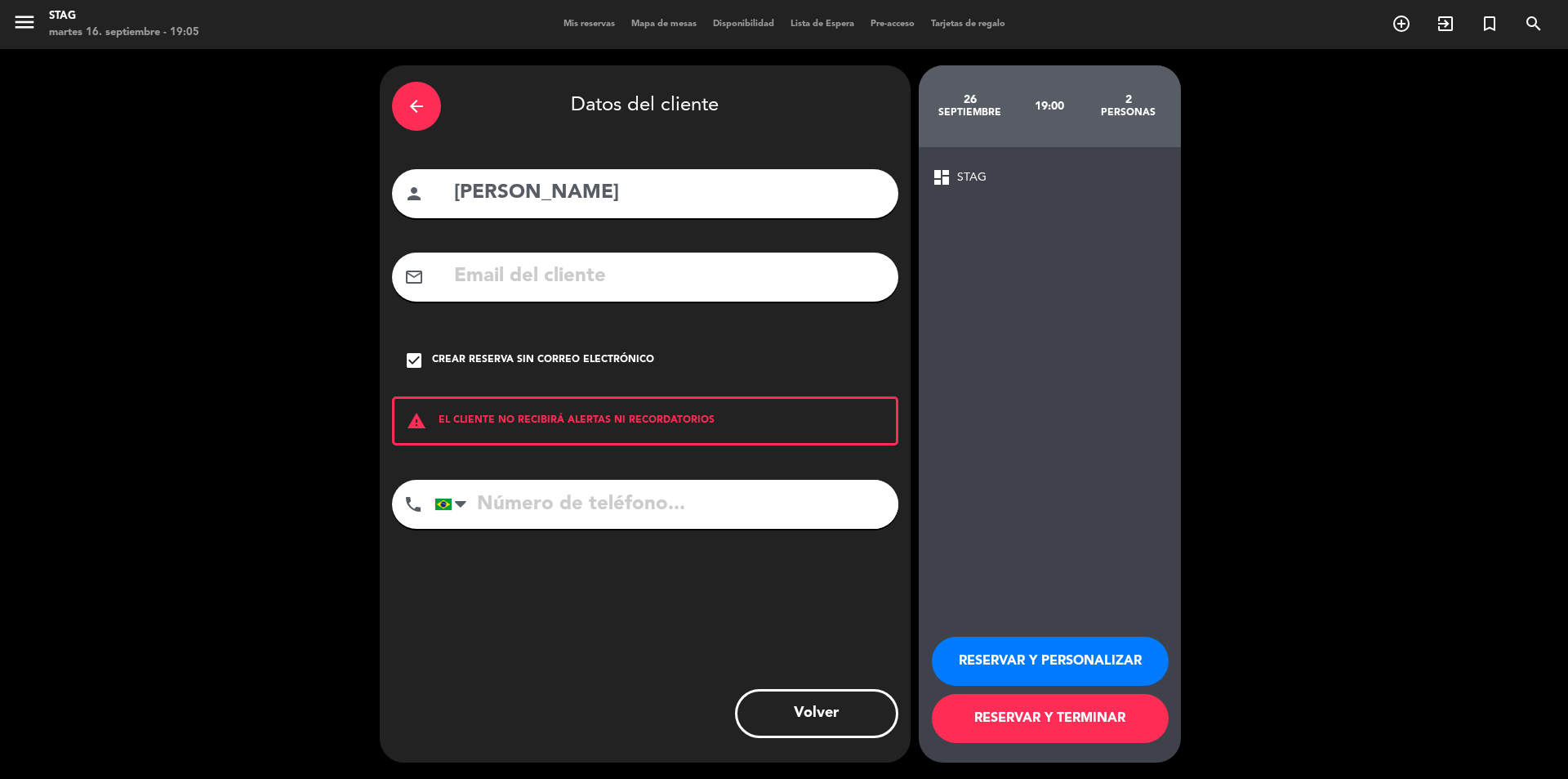
click at [1069, 664] on button "RESERVAR Y PERSONALIZAR" at bounding box center [1051, 661] width 237 height 49
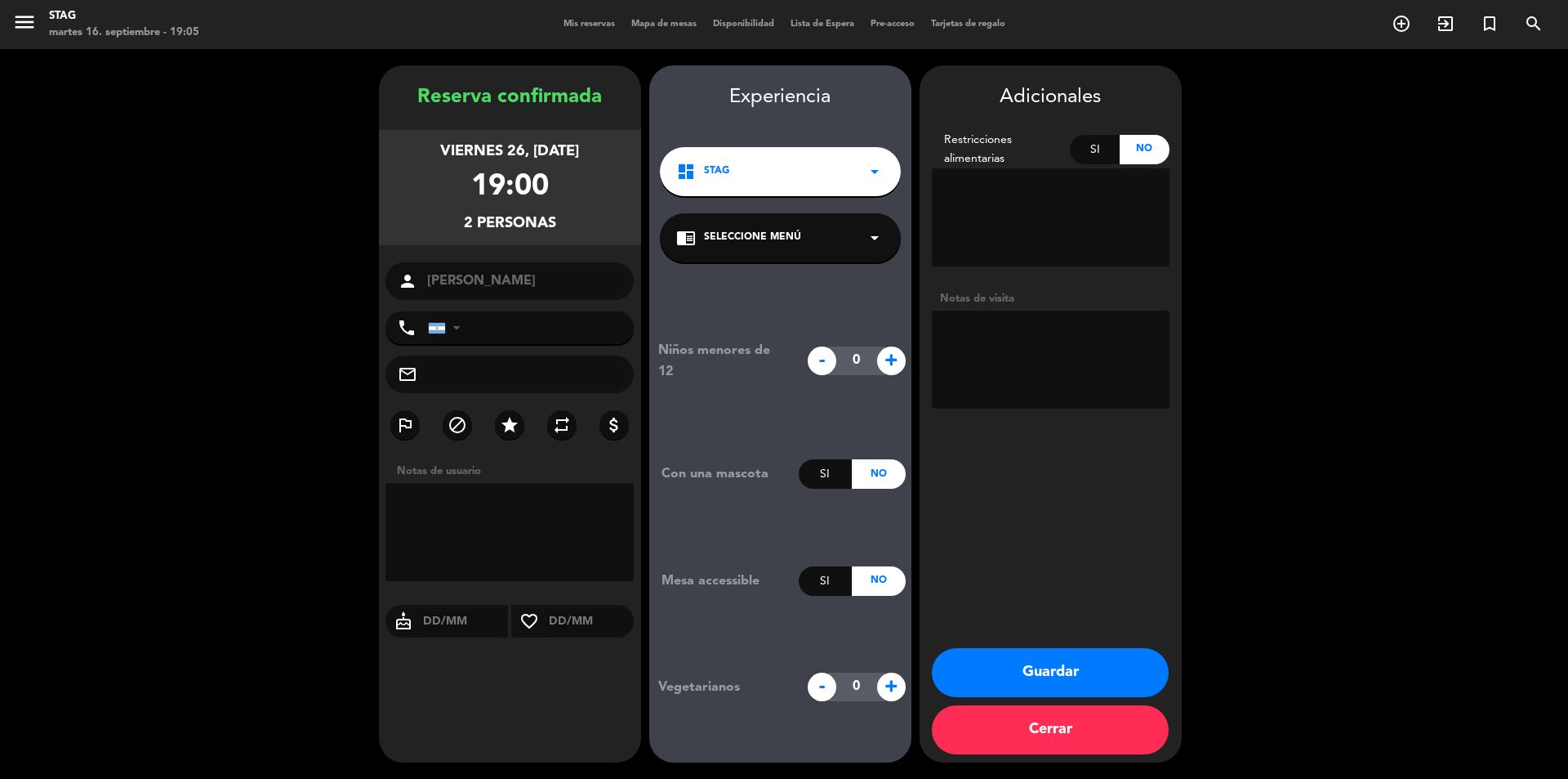
paste input "[PHONE_NUMBER]"
type input "[PHONE_NUMBER]"
click at [439, 508] on textarea at bounding box center [510, 532] width 249 height 98
click at [986, 329] on textarea at bounding box center [1051, 360] width 238 height 98
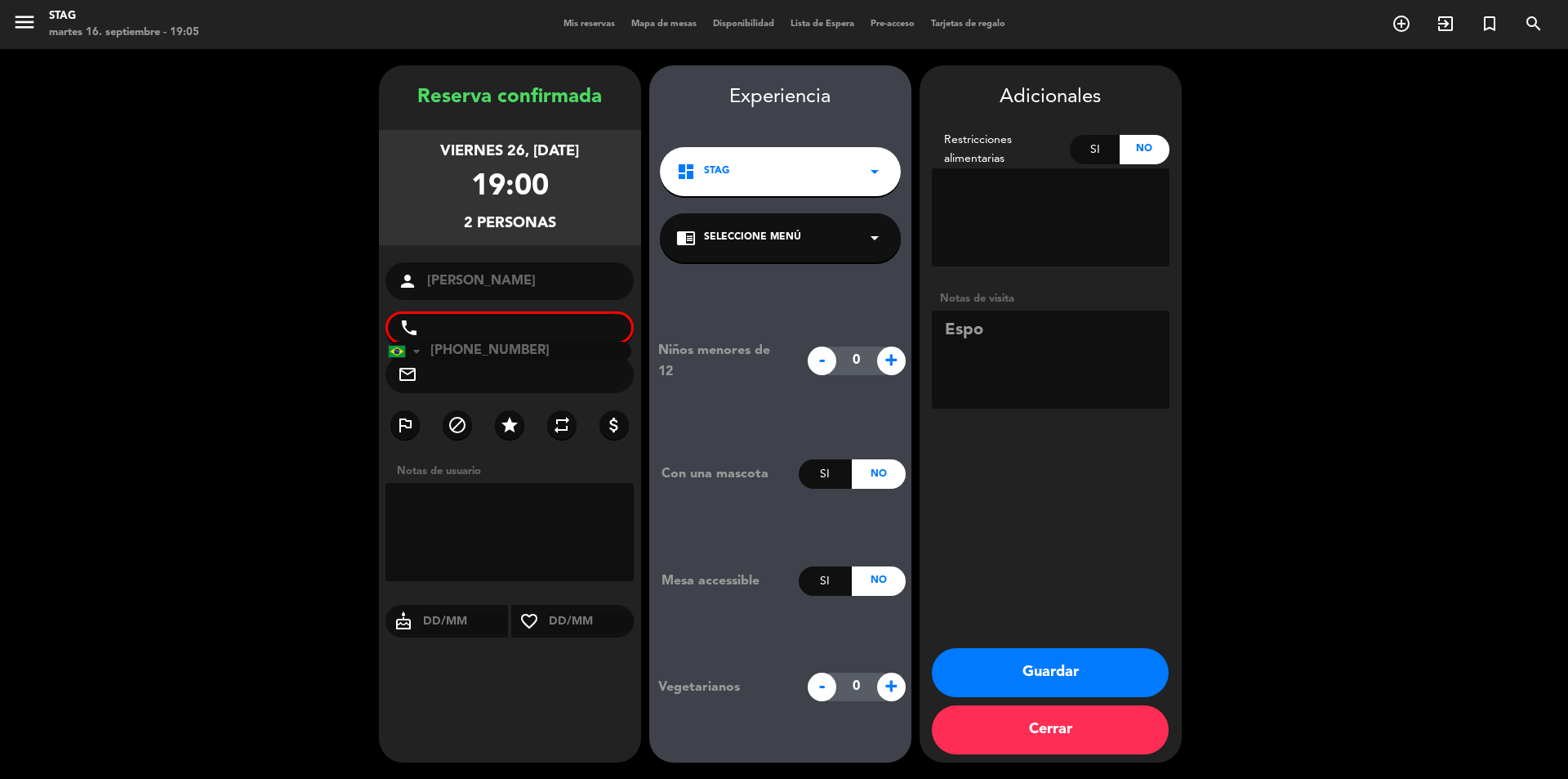
drag, startPoint x: 984, startPoint y: 329, endPoint x: 933, endPoint y: 326, distance: 51.1
click at [933, 326] on textarea at bounding box center [1051, 360] width 238 height 98
type textarea "a"
type textarea "Cumpleaños de la esposa"
click at [463, 510] on textarea at bounding box center [510, 532] width 249 height 98
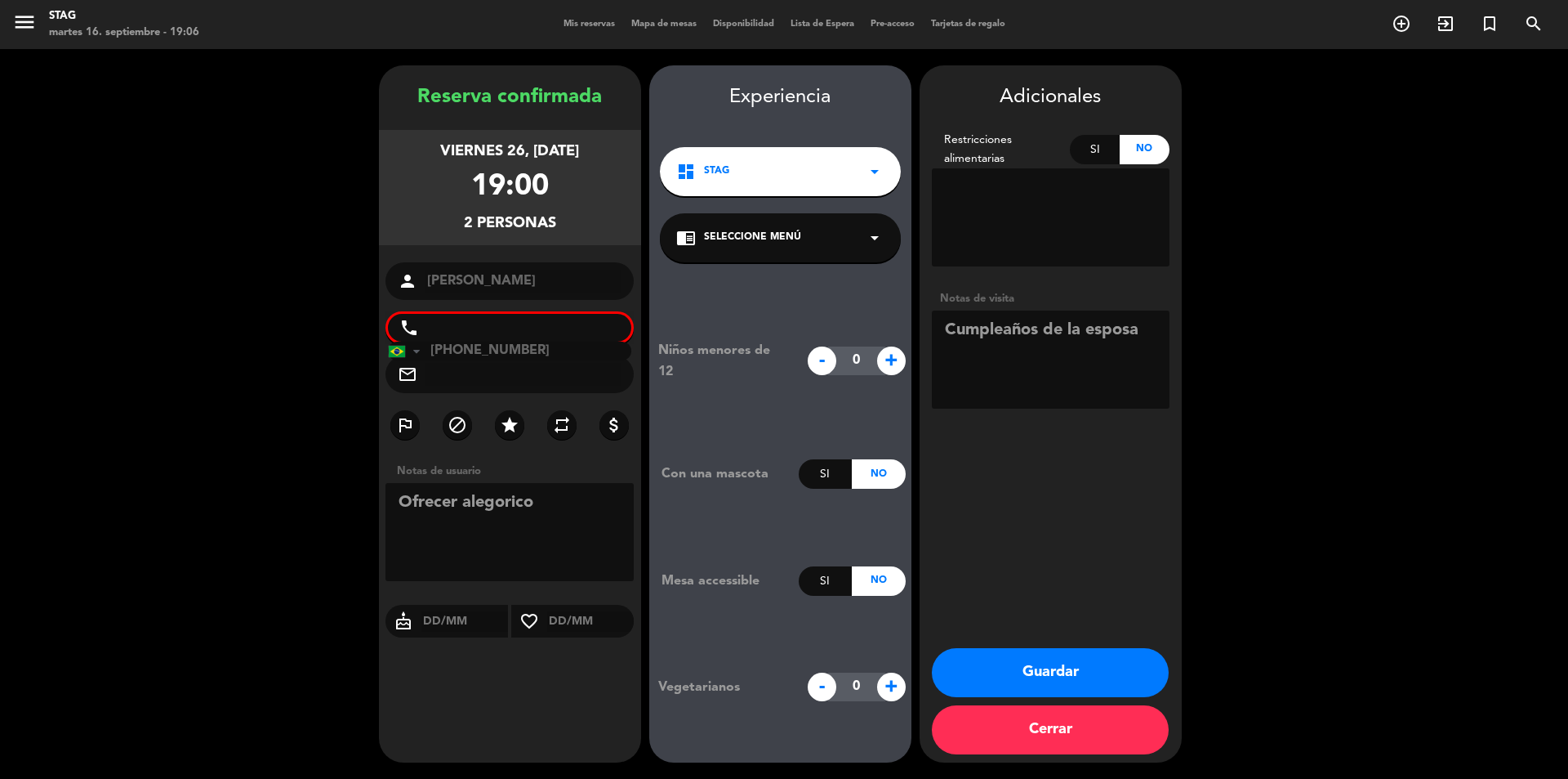
type textarea "Ofrecer alegorico"
click at [1017, 681] on button "Guardar" at bounding box center [1051, 672] width 237 height 49
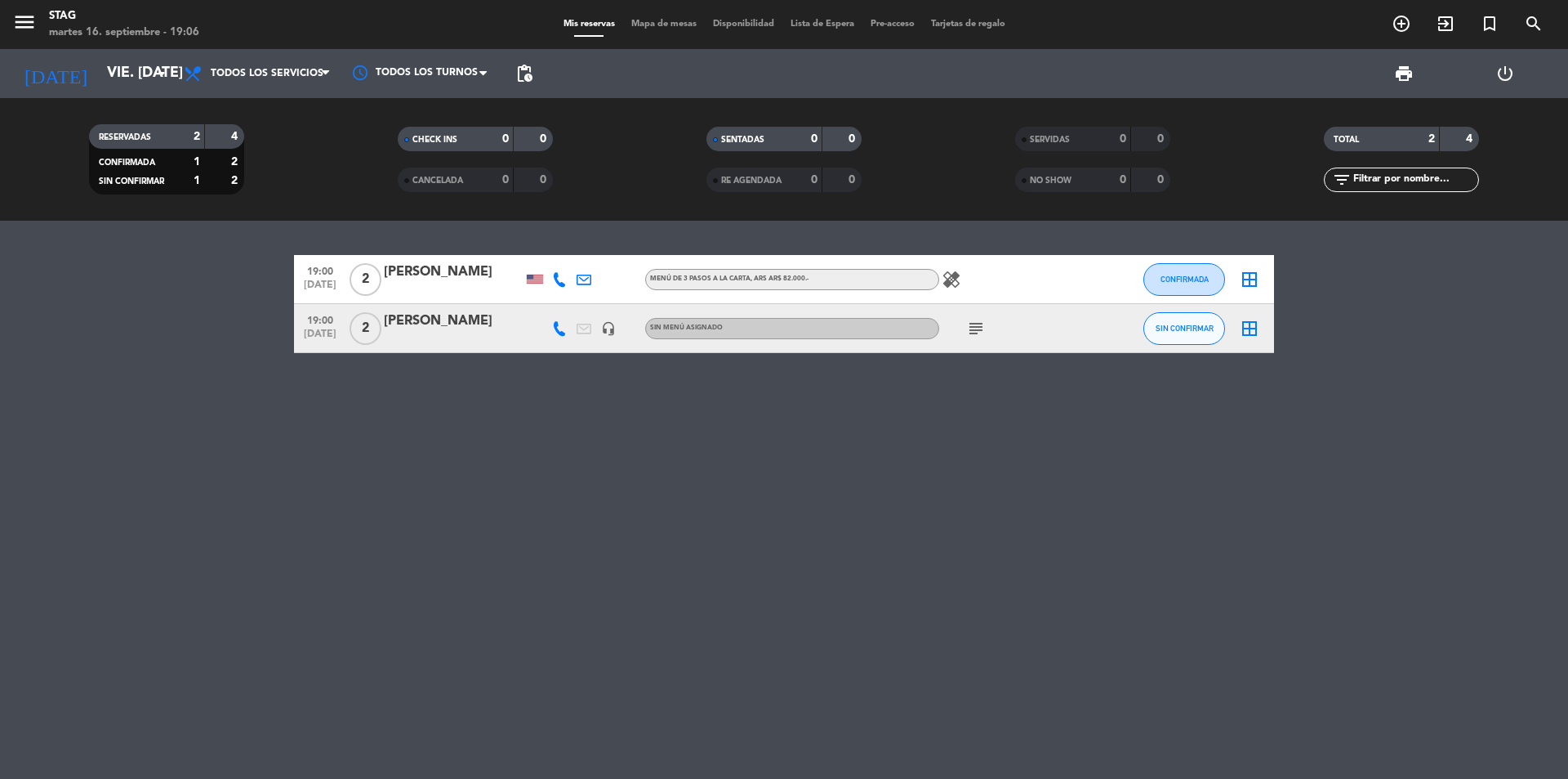
click at [451, 277] on div "[PERSON_NAME]" at bounding box center [453, 272] width 139 height 22
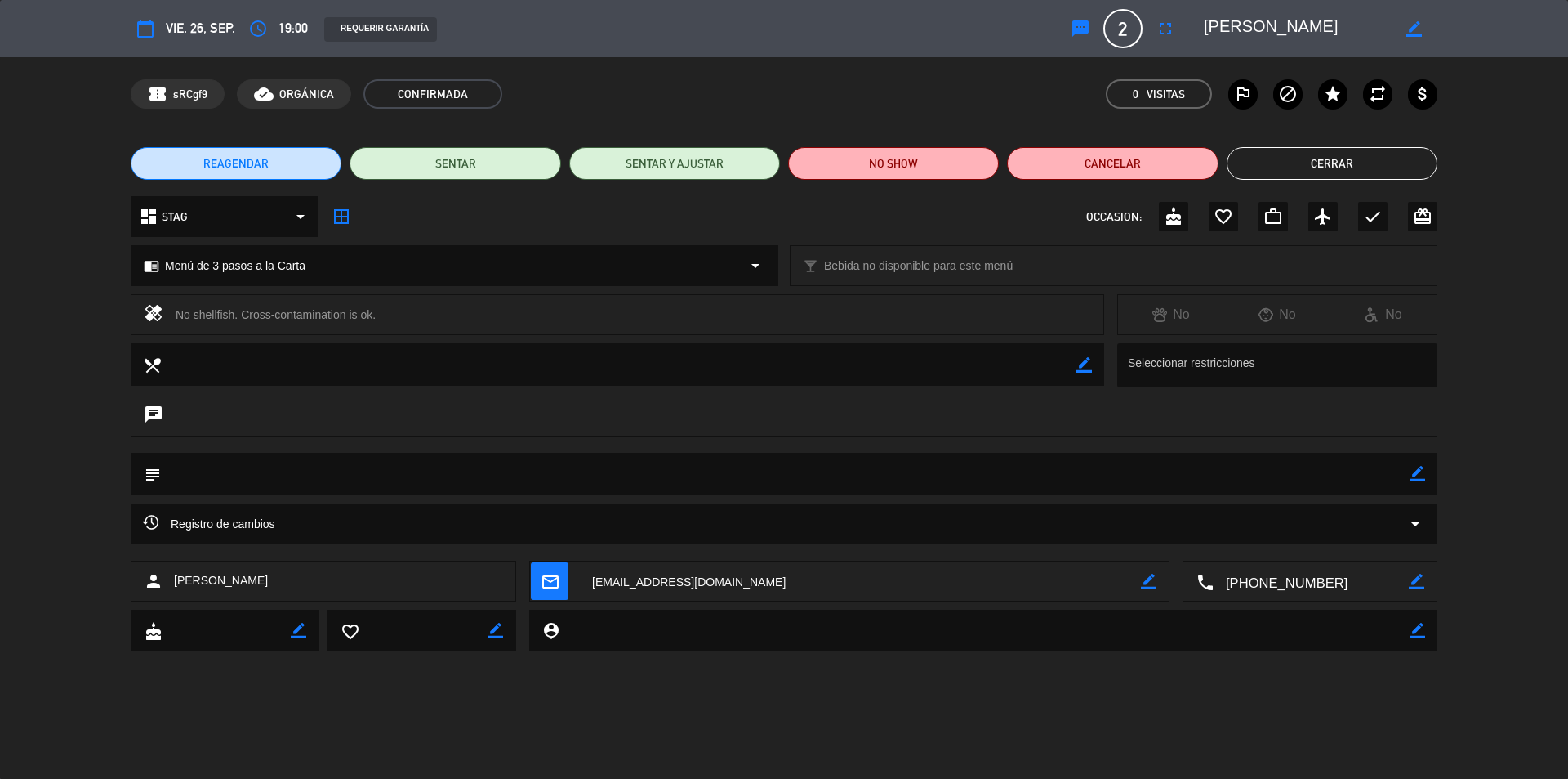
click at [1329, 165] on button "Cerrar" at bounding box center [1332, 163] width 211 height 32
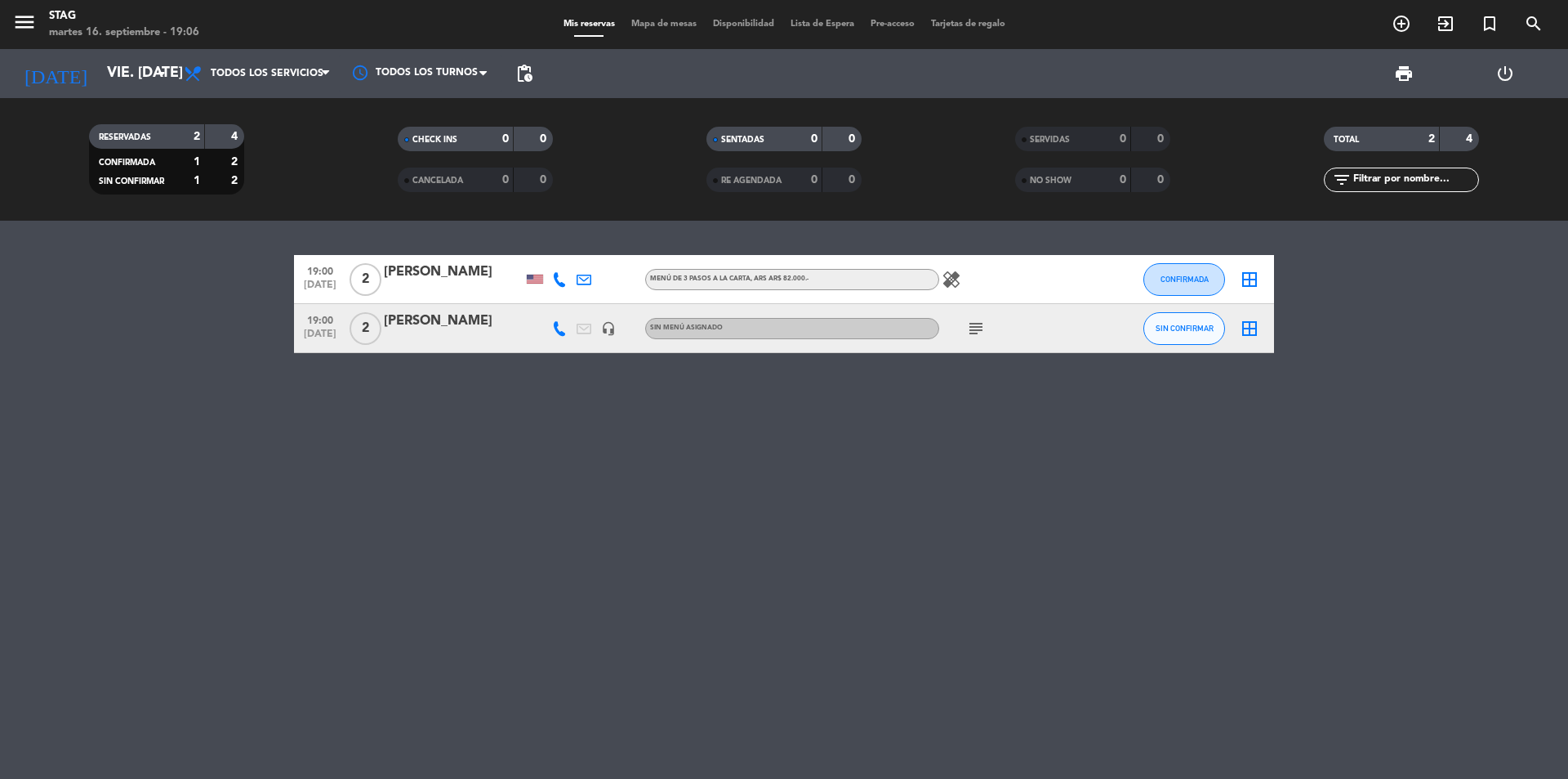
click at [388, 316] on div "[PERSON_NAME]" at bounding box center [453, 321] width 139 height 22
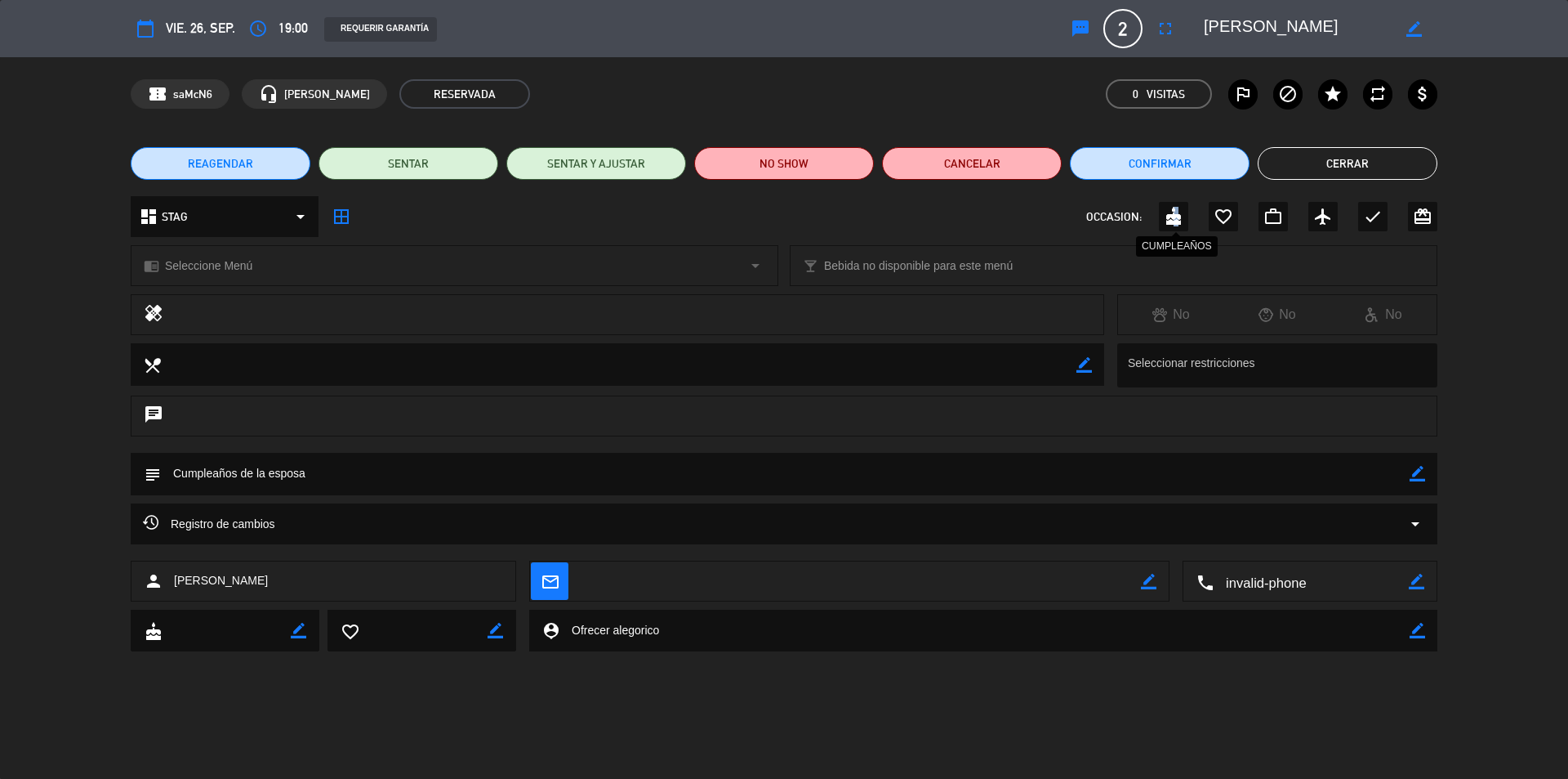
click at [1177, 214] on icon "cake" at bounding box center [1173, 217] width 20 height 20
click at [1409, 576] on icon "border_color" at bounding box center [1417, 581] width 16 height 16
paste textarea "[PHONE_NUMBER]"
type textarea "[PHONE_NUMBER]"
click at [1417, 584] on icon at bounding box center [1417, 581] width 16 height 16
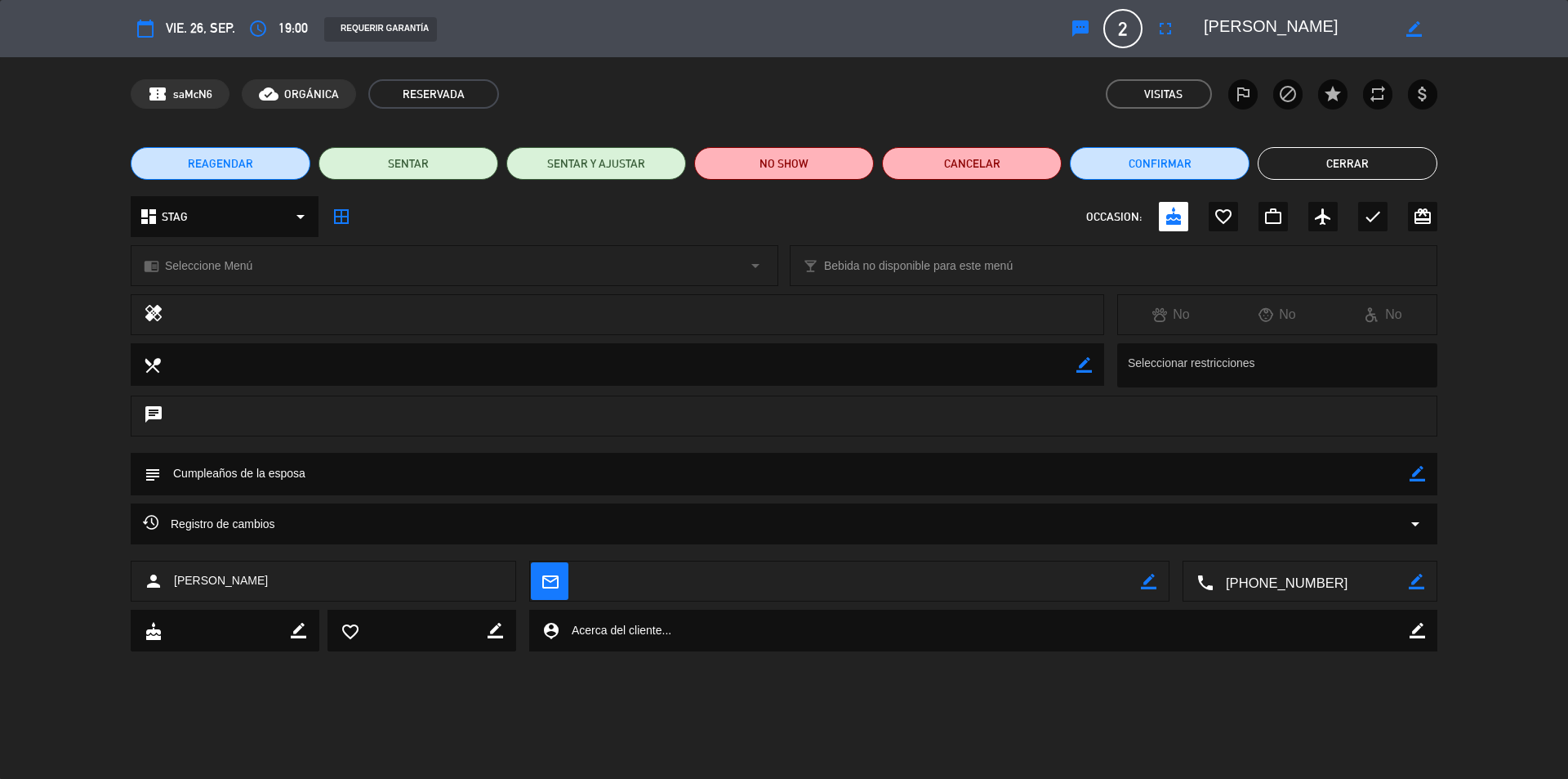
click at [1111, 687] on div "calendar_today vie. 26, sep. access_time 19:00 REQUERIR GARANTÍA sms 2 [PERSON_…" at bounding box center [784, 389] width 1568 height 779
click at [1244, 677] on div "calendar_today vie. 26, sep. access_time 19:00 REQUERIR GARANTÍA sms 2 [PERSON_…" at bounding box center [784, 389] width 1568 height 779
click at [1367, 160] on button "Cerrar" at bounding box center [1347, 163] width 179 height 32
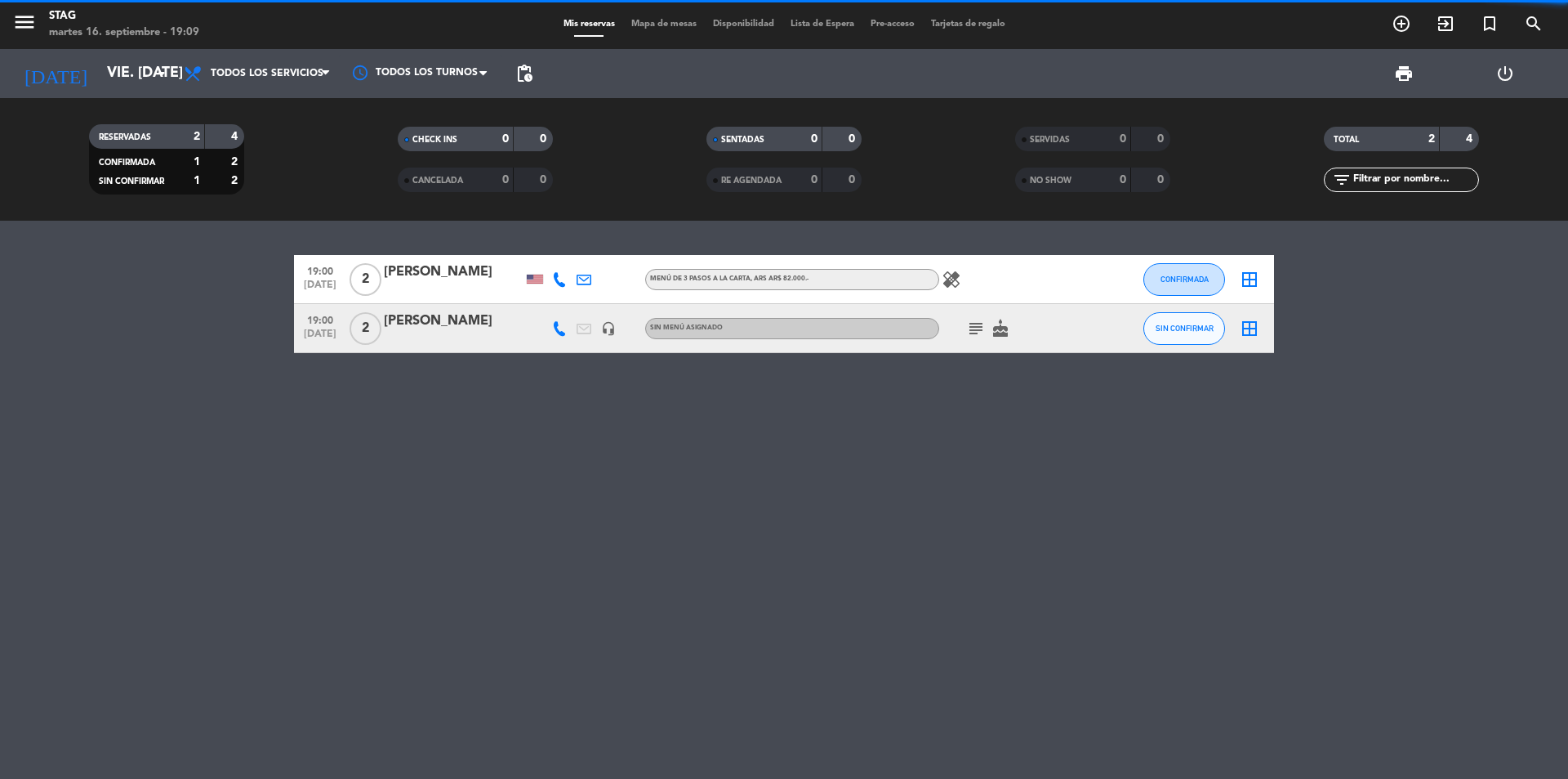
click at [844, 475] on div "19:00 [DATE] 2 [PERSON_NAME] Menú de 3 pasos a la Carta , ARS AR$ 82.000.- heal…" at bounding box center [784, 500] width 1568 height 559
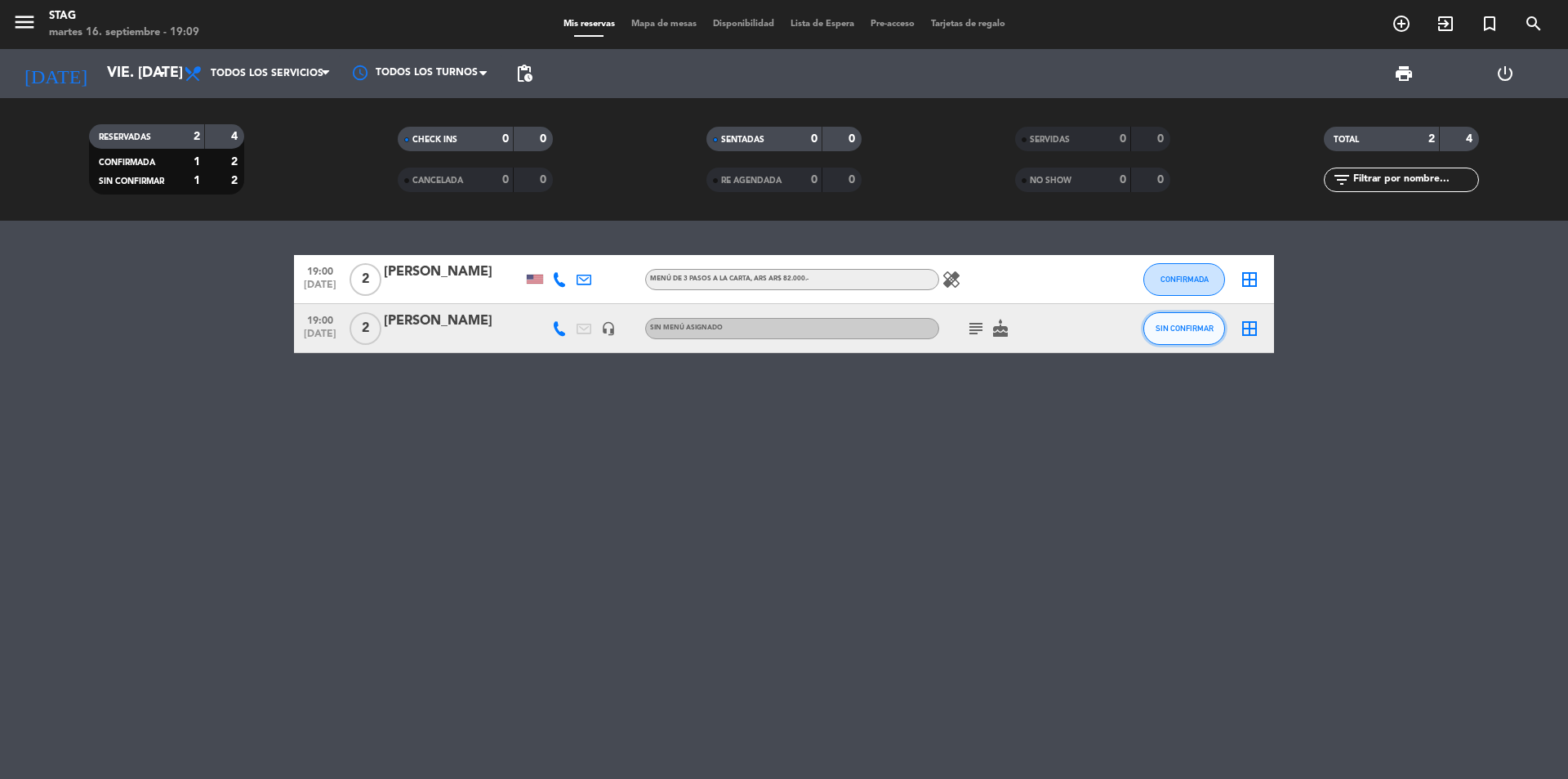
click at [1190, 329] on span "SIN CONFIRMAR" at bounding box center [1184, 327] width 58 height 9
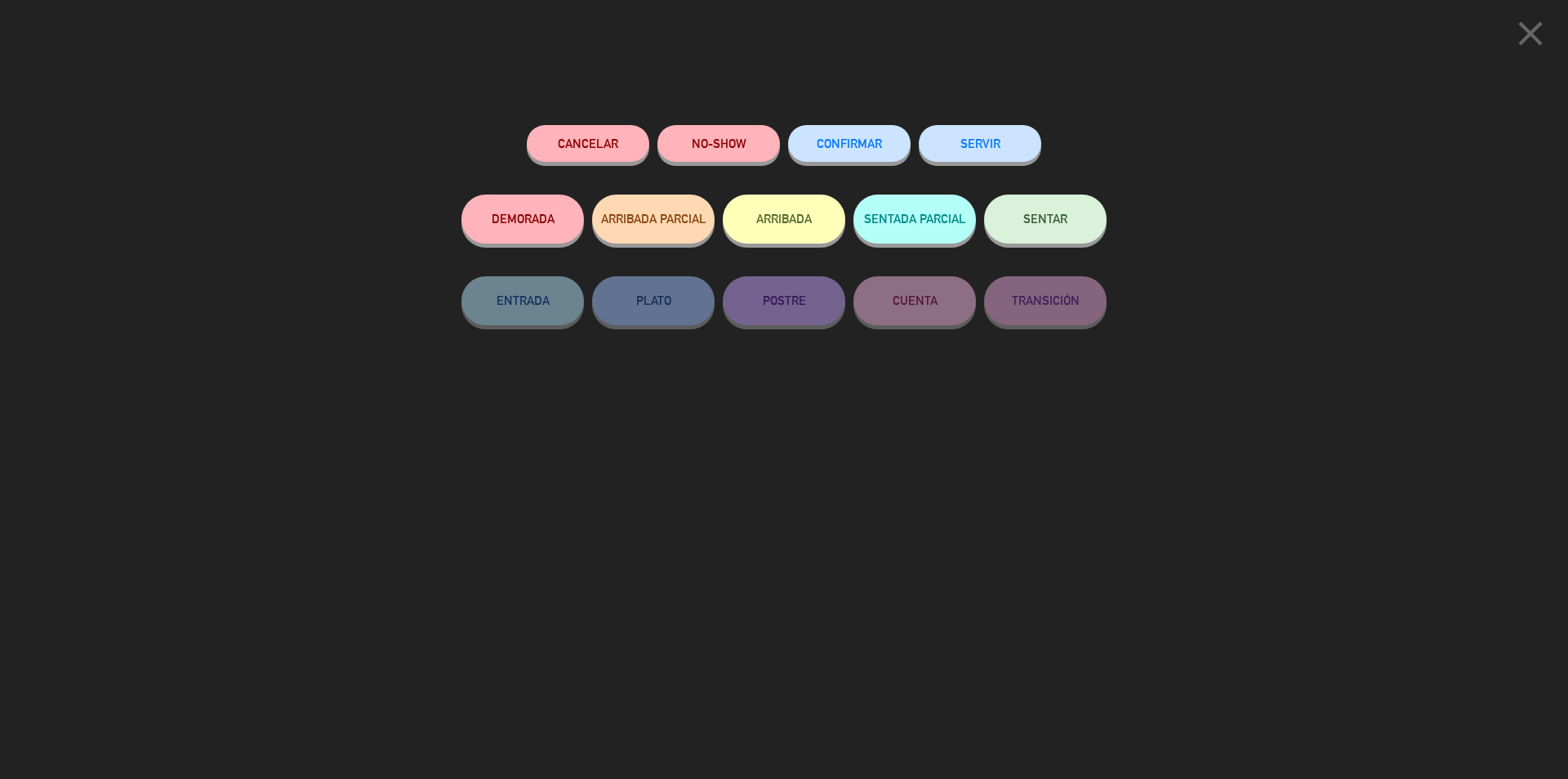
click at [860, 145] on span "CONFIRMAR" at bounding box center [849, 143] width 66 height 14
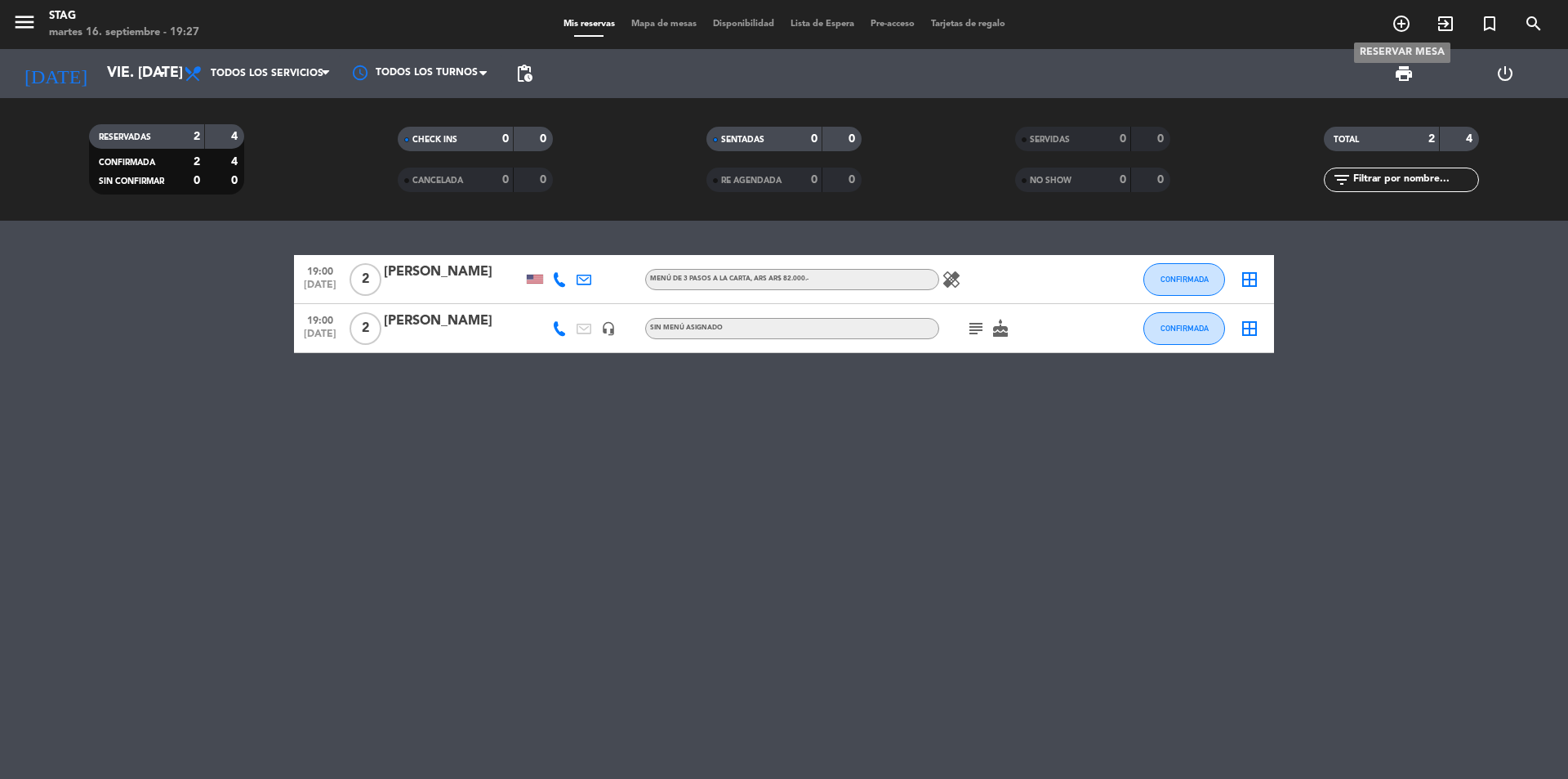
click at [1402, 22] on icon "add_circle_outline" at bounding box center [1402, 24] width 20 height 20
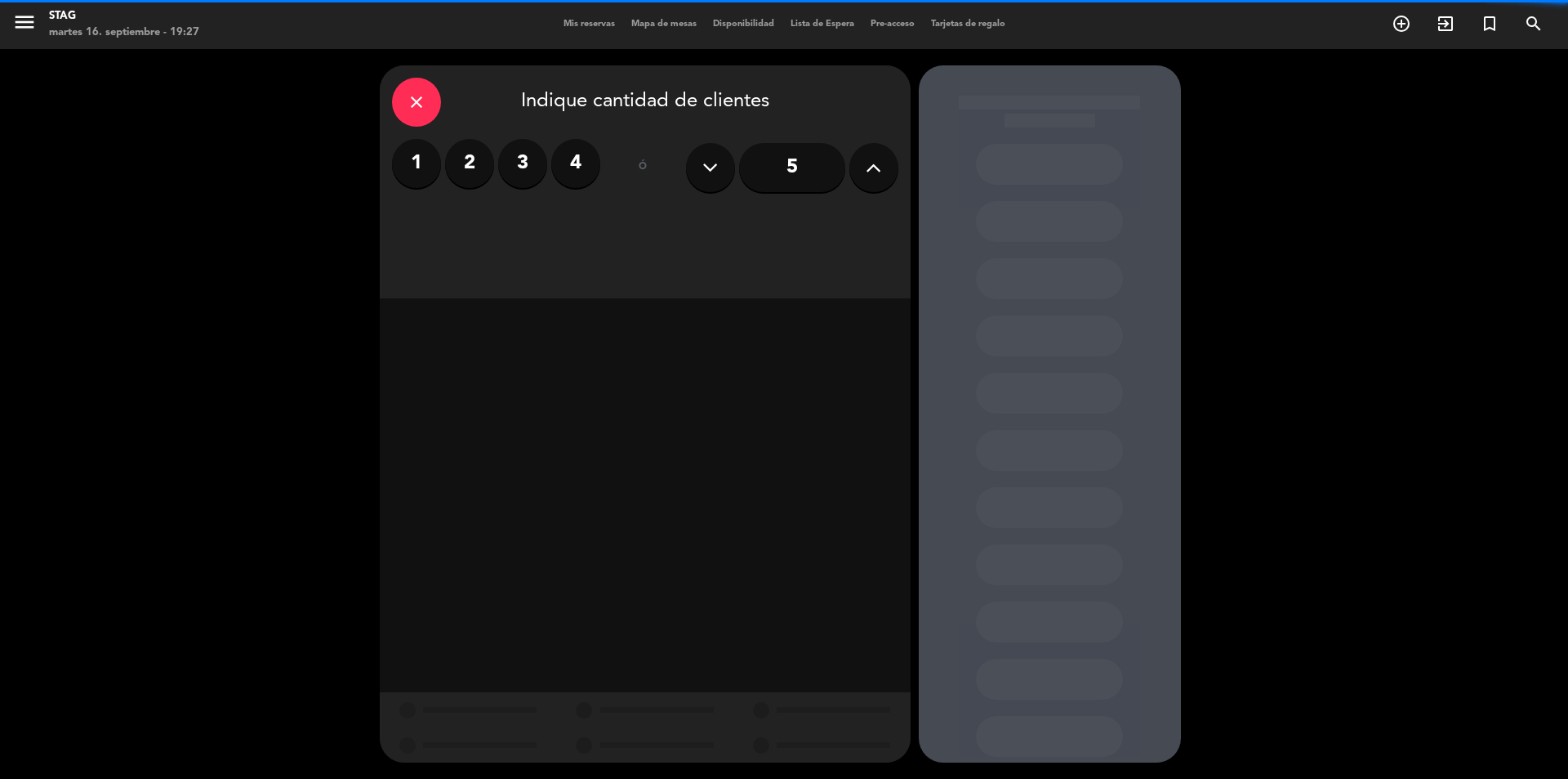
click at [486, 173] on label "2" at bounding box center [470, 164] width 49 height 49
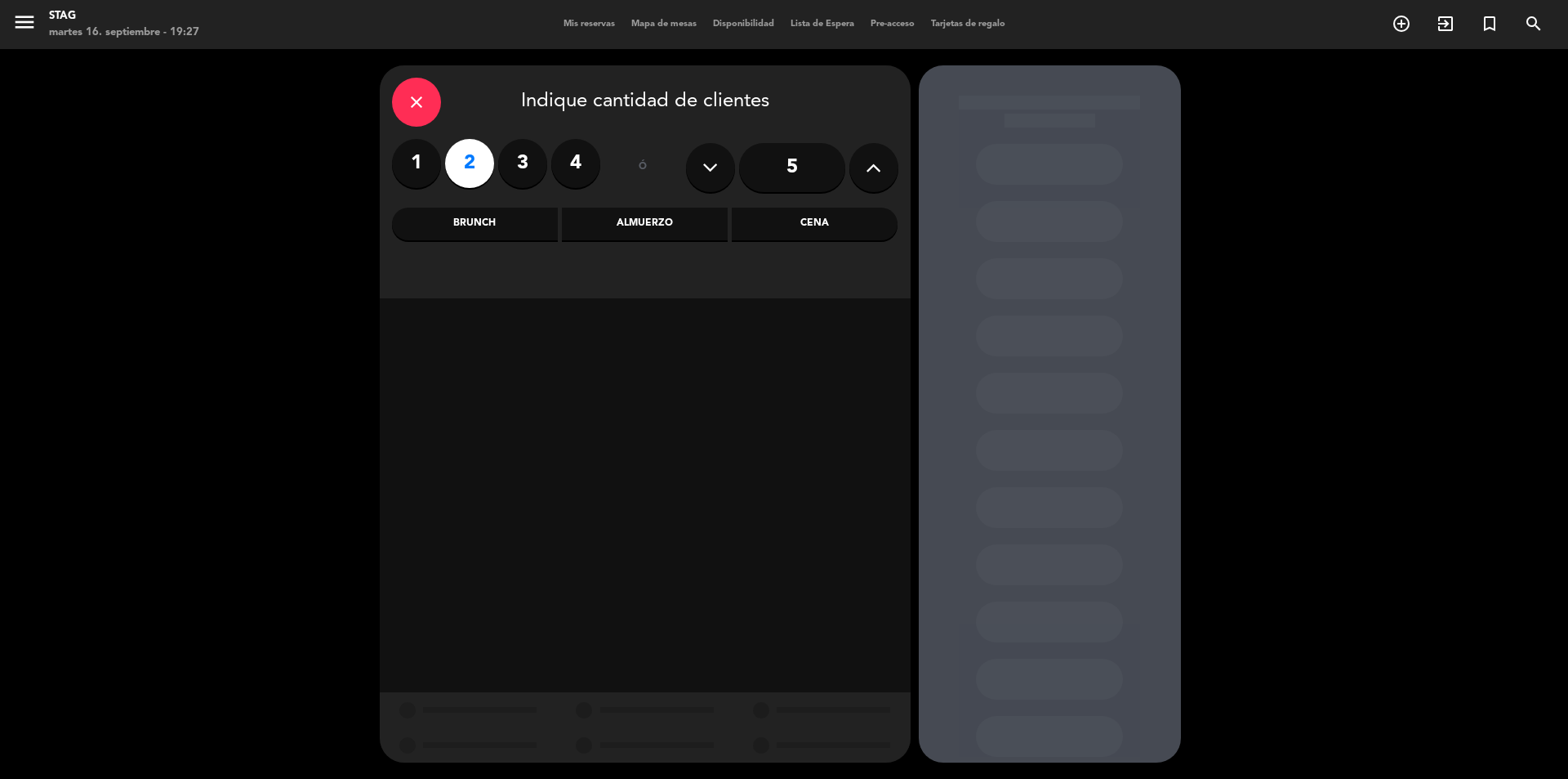
click at [830, 224] on div "Cena" at bounding box center [814, 223] width 166 height 32
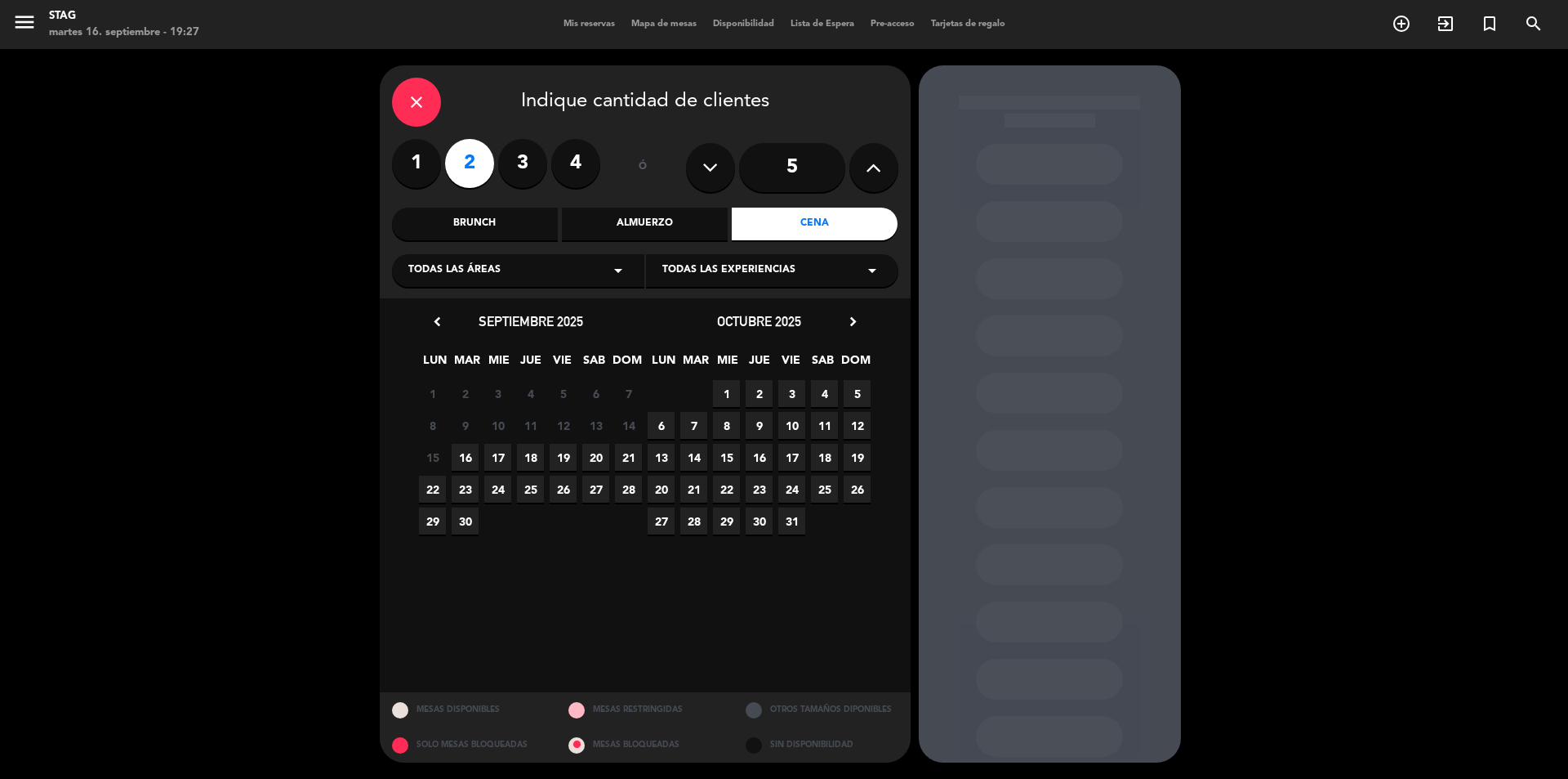
click at [475, 451] on span "16" at bounding box center [465, 458] width 27 height 27
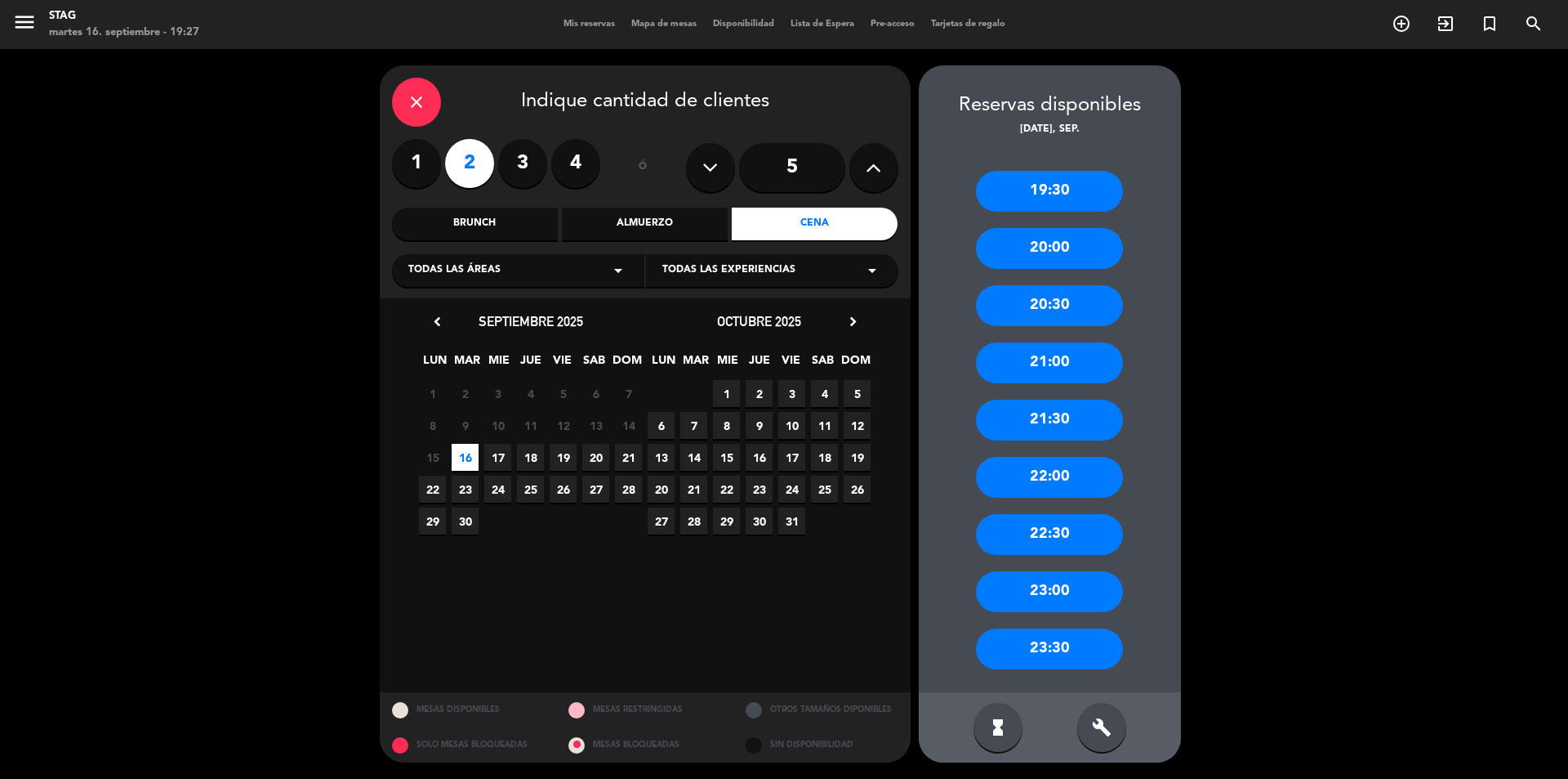
click at [1076, 195] on div "19:30" at bounding box center [1050, 191] width 147 height 41
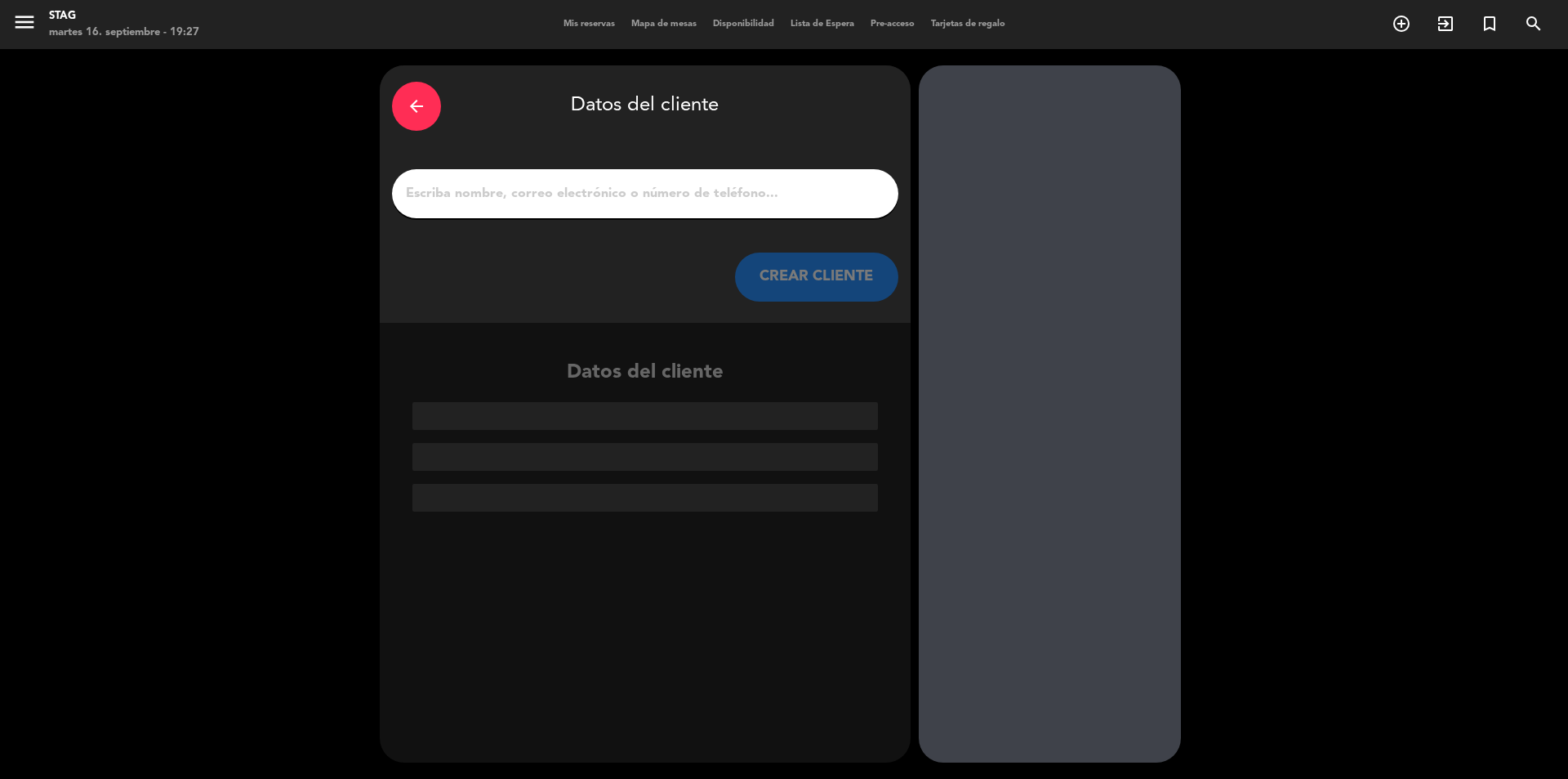
click at [464, 195] on input "1" at bounding box center [645, 193] width 482 height 23
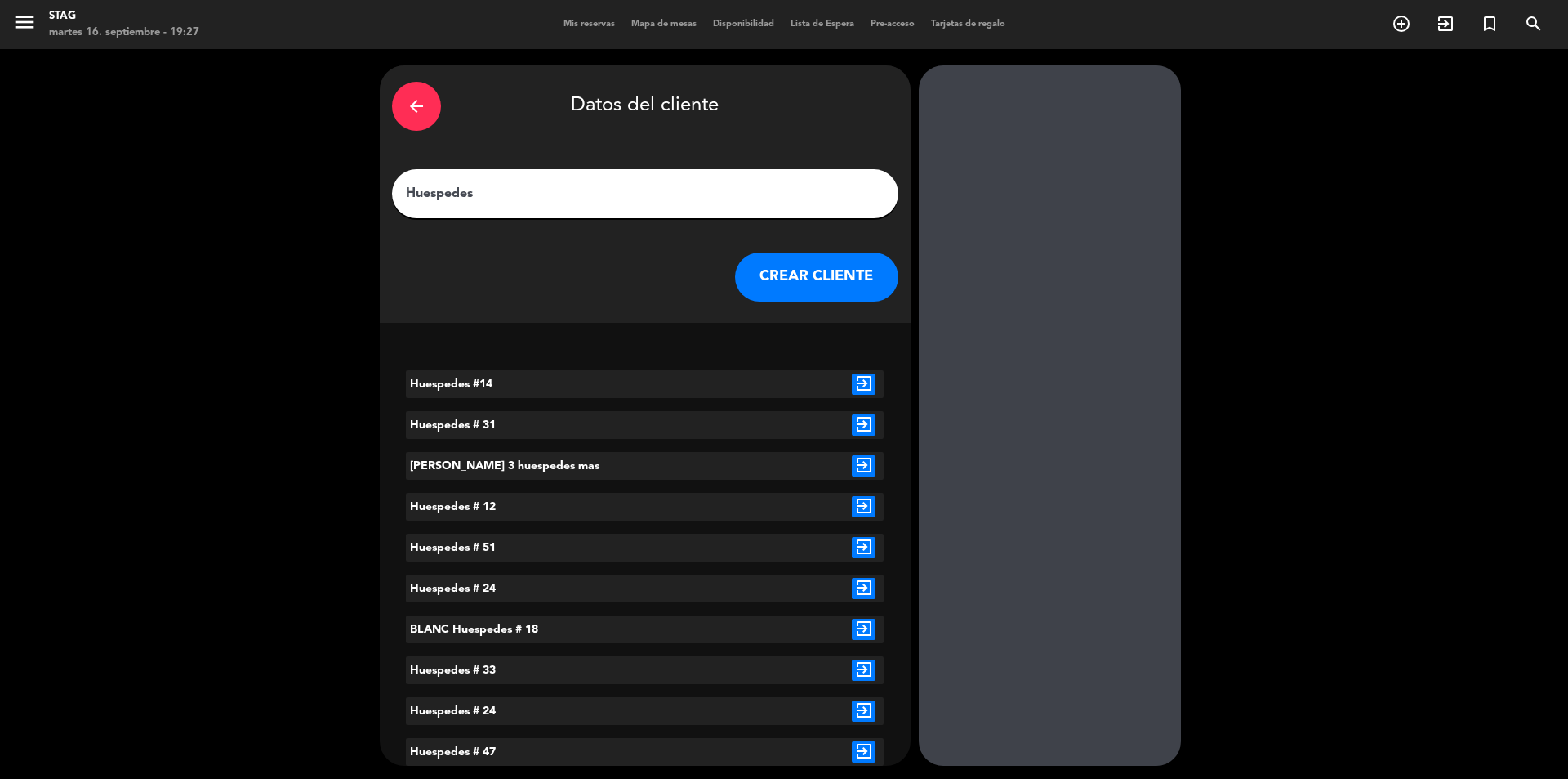
type input "Huespedes"
click at [808, 272] on button "CREAR CLIENTE" at bounding box center [817, 277] width 164 height 49
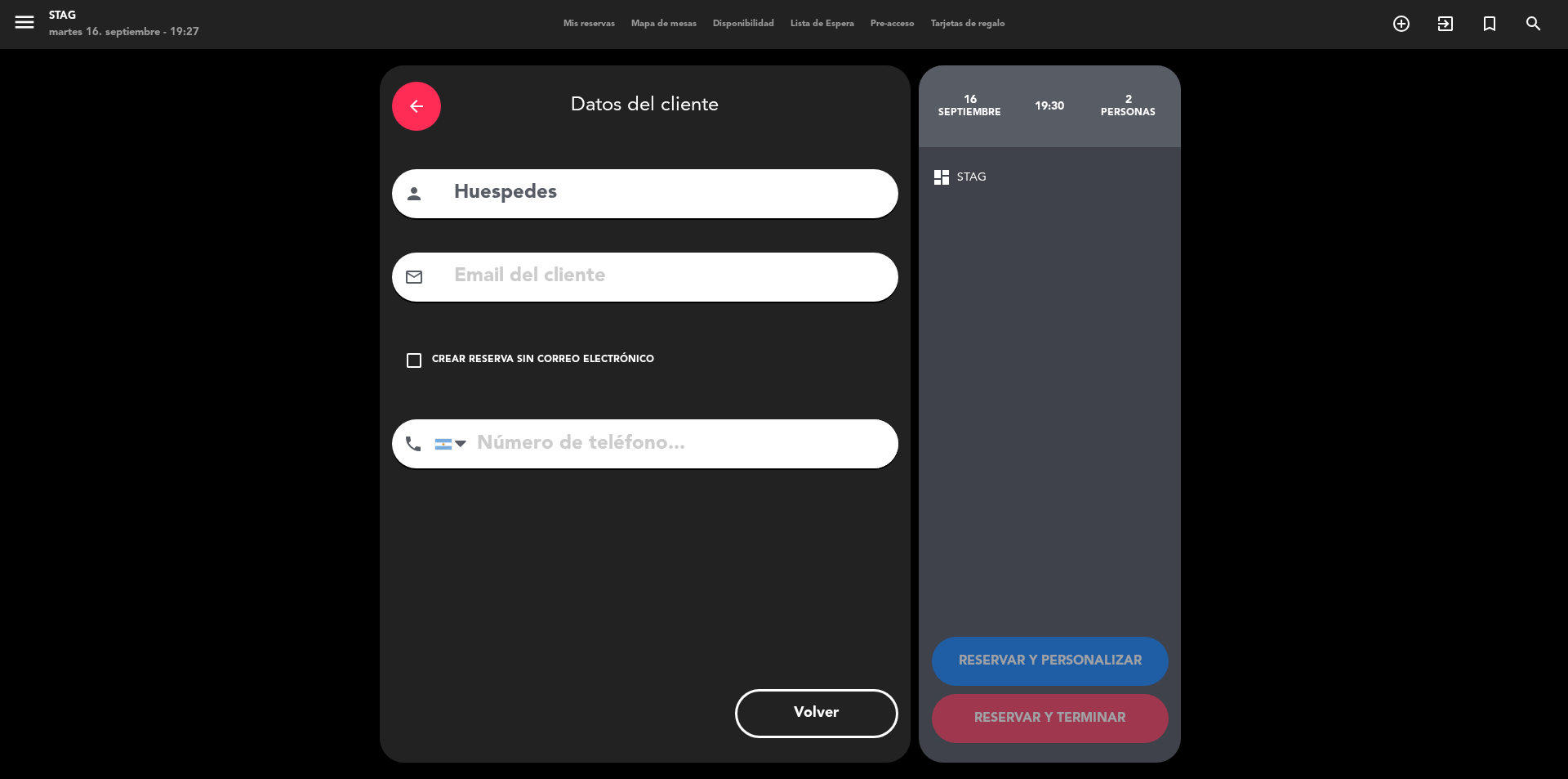
click at [505, 355] on div "Crear reserva sin correo electrónico" at bounding box center [543, 360] width 222 height 17
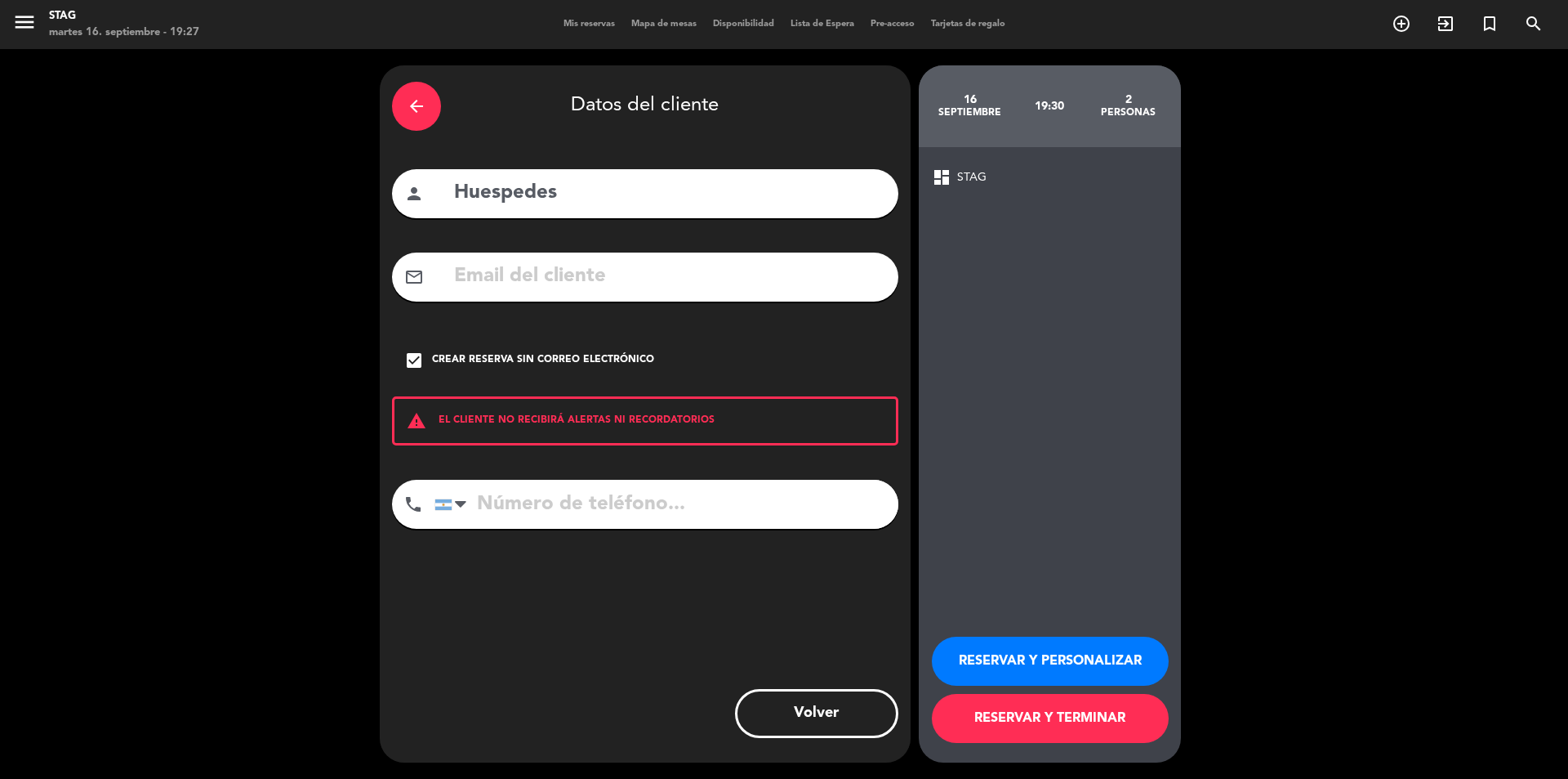
drag, startPoint x: 1072, startPoint y: 716, endPoint x: 1098, endPoint y: 706, distance: 27.9
click at [1075, 716] on button "RESERVAR Y TERMINAR" at bounding box center [1051, 718] width 237 height 49
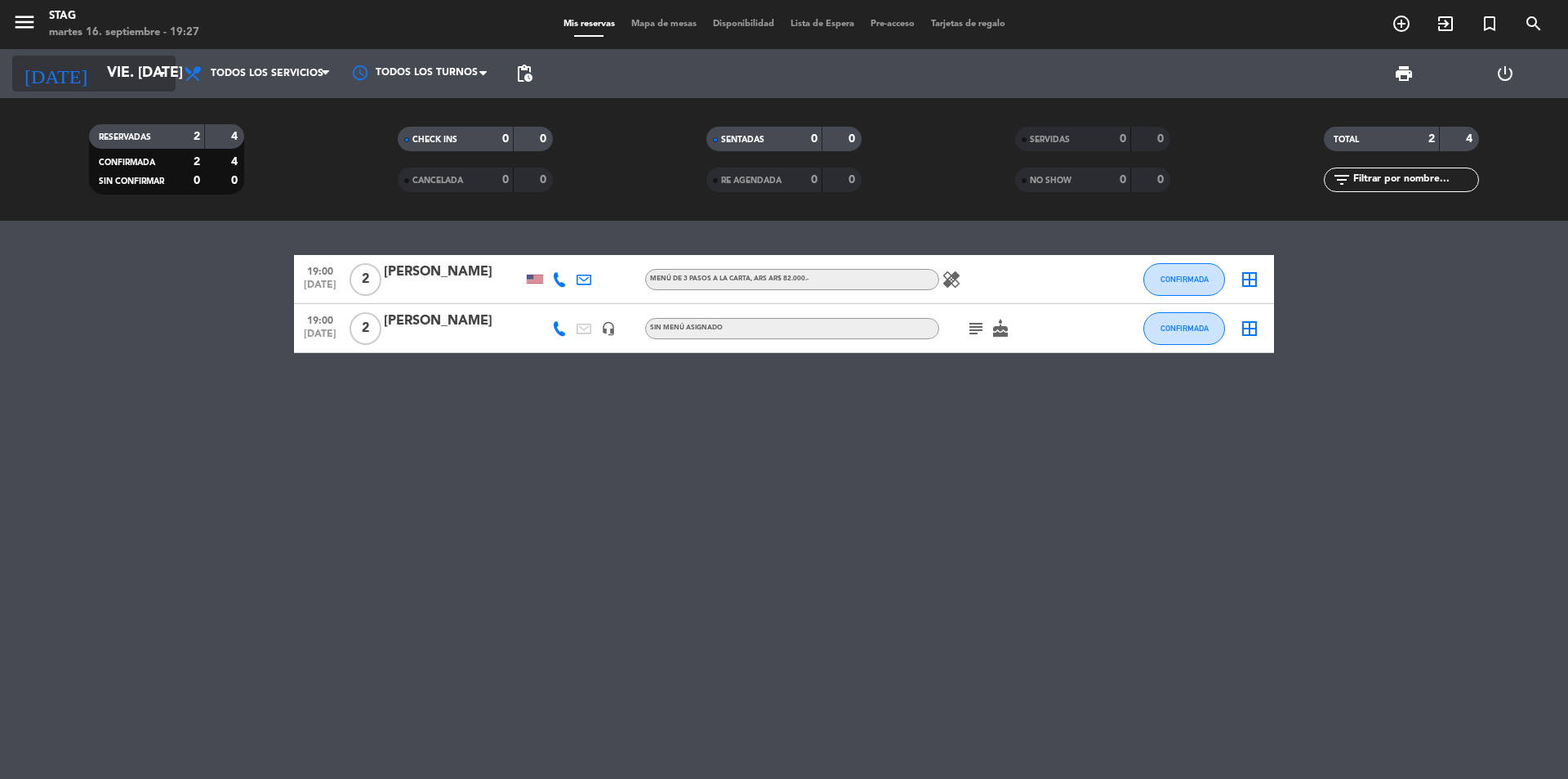
click at [161, 73] on icon "arrow_drop_down" at bounding box center [162, 73] width 20 height 20
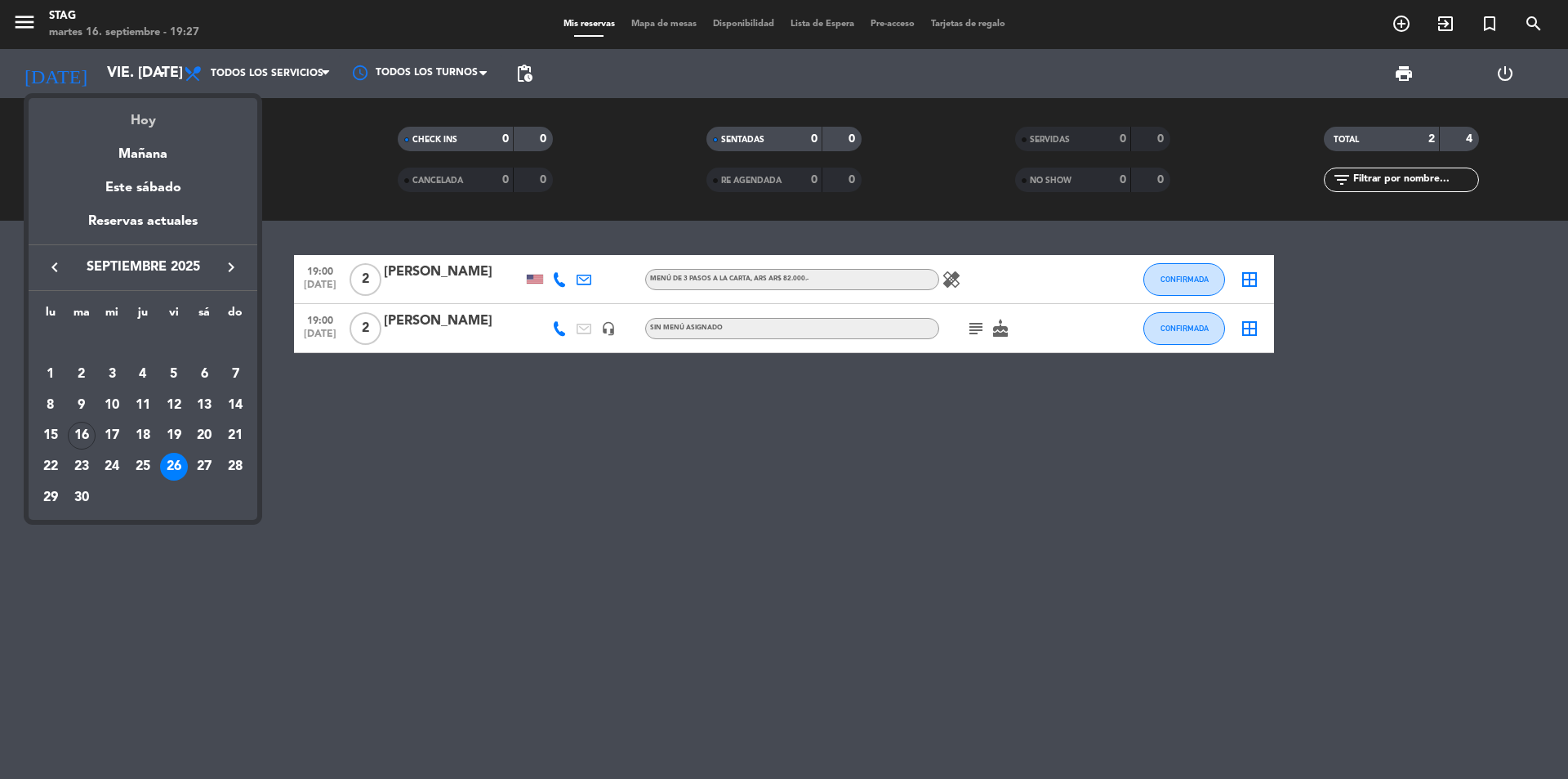
click at [131, 119] on div "Hoy" at bounding box center [143, 115] width 229 height 33
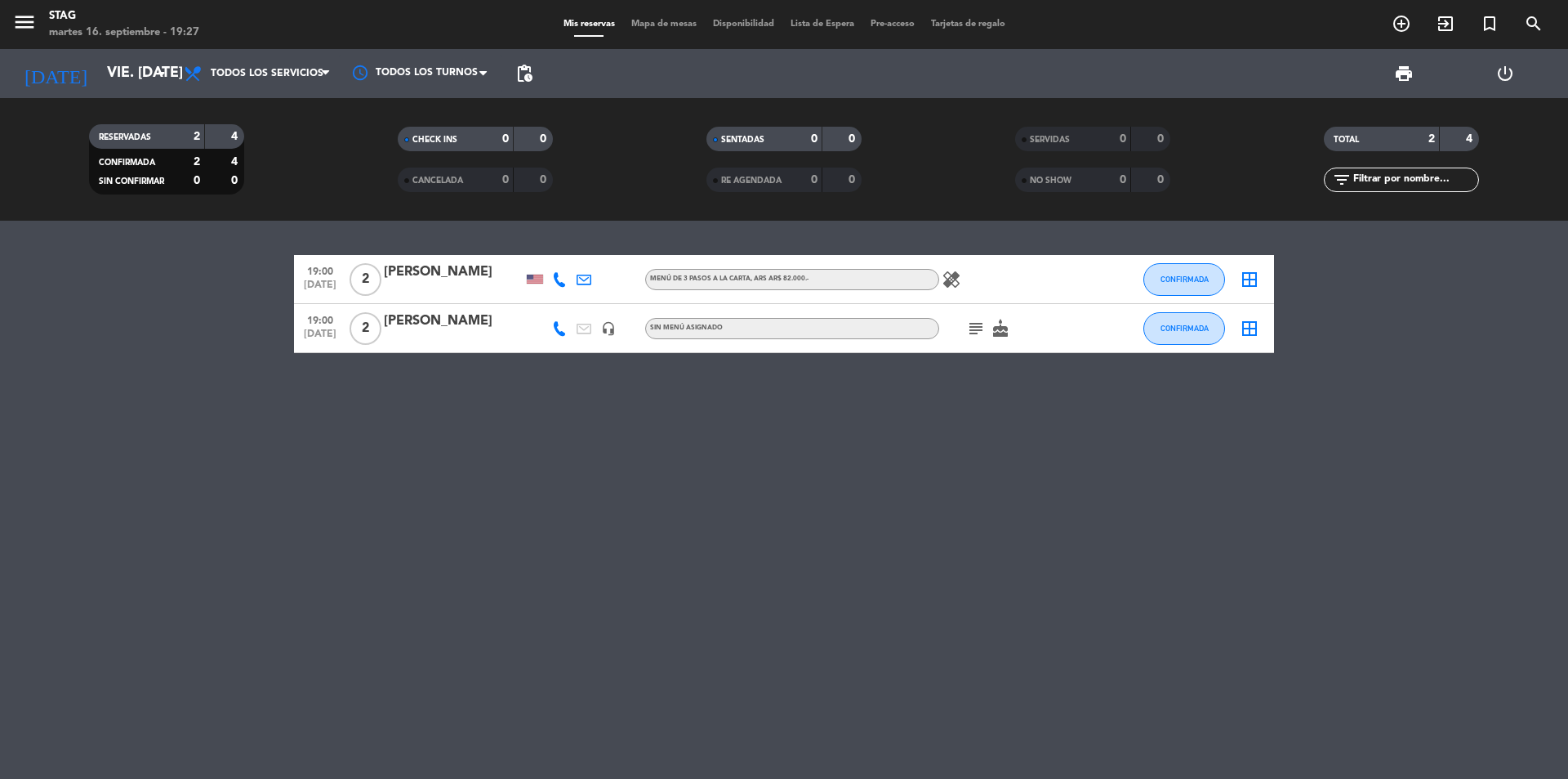
type input "[DATE] sep."
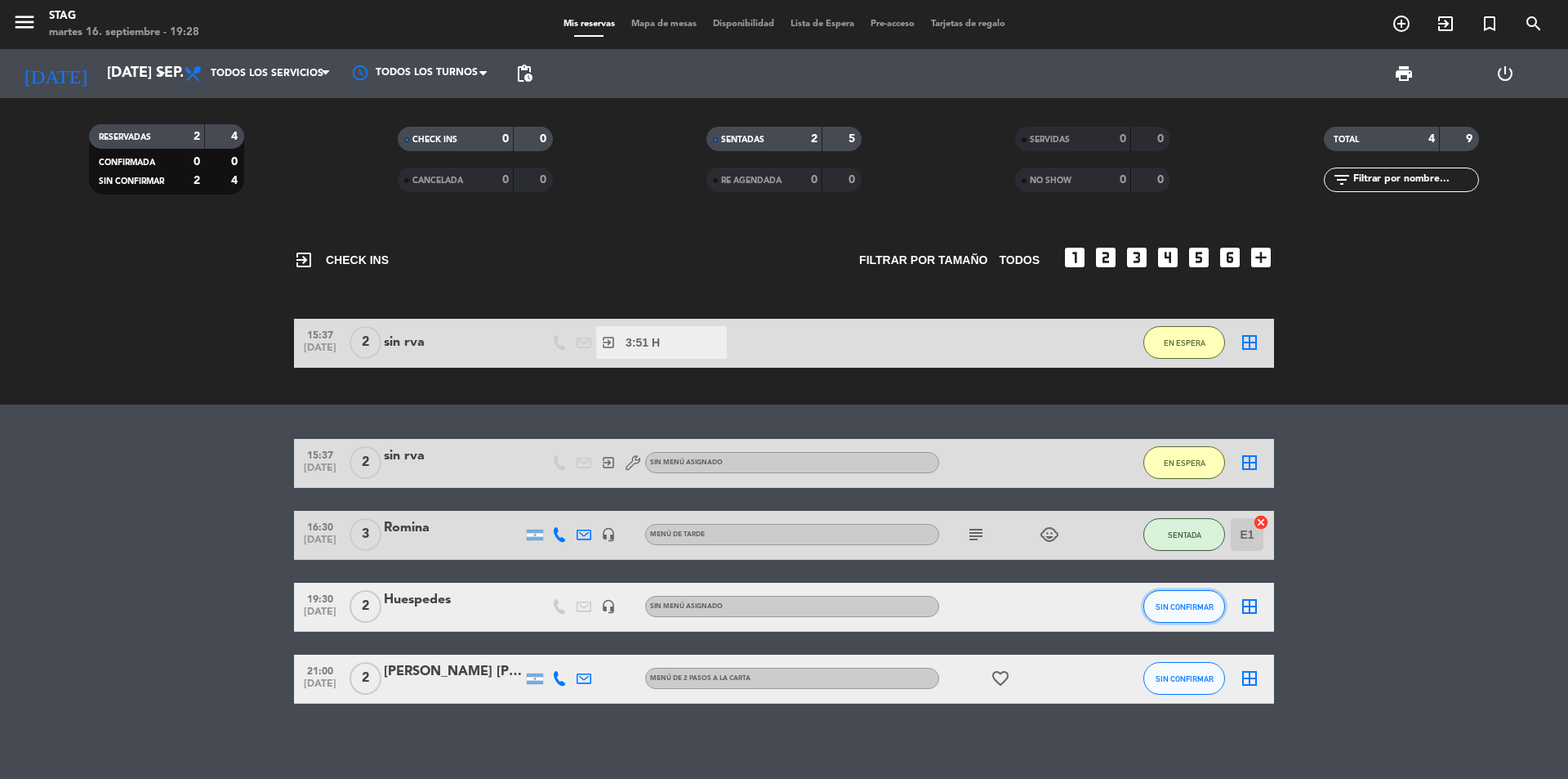
click at [1199, 604] on span "SIN CONFIRMAR" at bounding box center [1184, 607] width 58 height 9
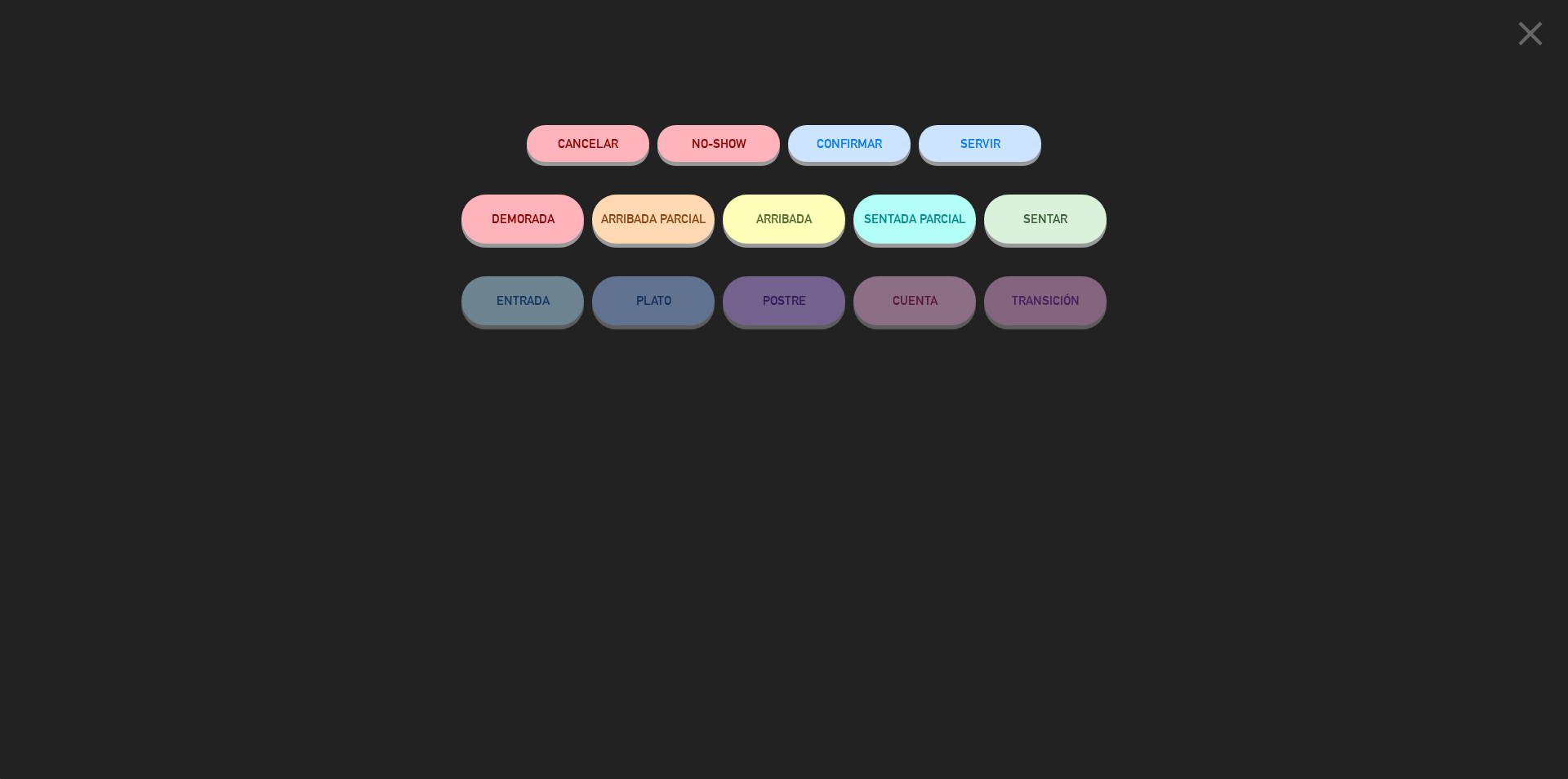
drag, startPoint x: 1061, startPoint y: 225, endPoint x: 982, endPoint y: 194, distance: 84.9
click at [1057, 216] on span "SENTAR" at bounding box center [1045, 219] width 44 height 14
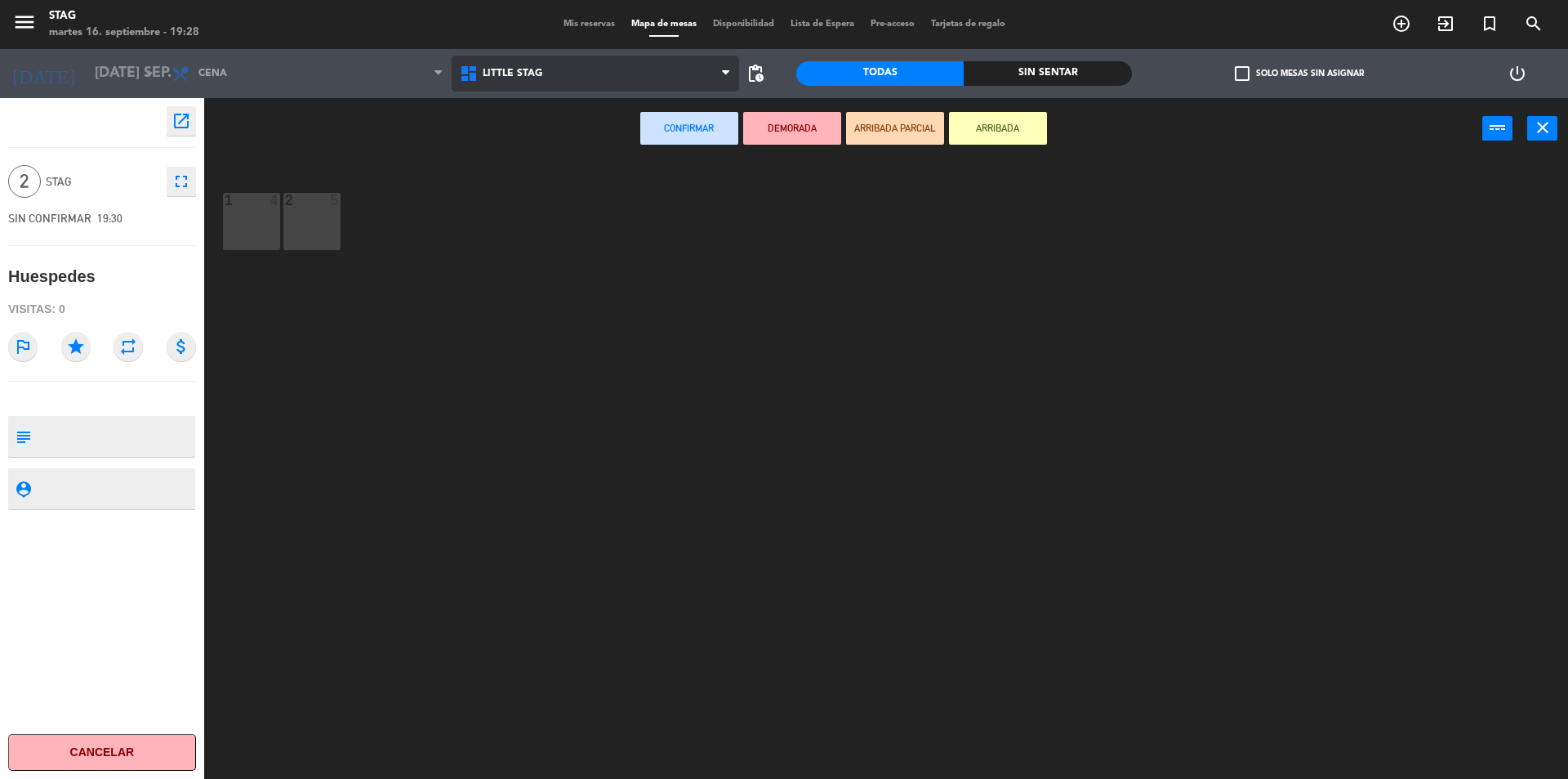
click at [486, 73] on span "Little Stag" at bounding box center [512, 73] width 60 height 12
click at [503, 147] on ng-component "menu STAG martes 16. septiembre - 19:28 Mis reservas Mapa de mesas Disponibilid…" at bounding box center [784, 391] width 1568 height 783
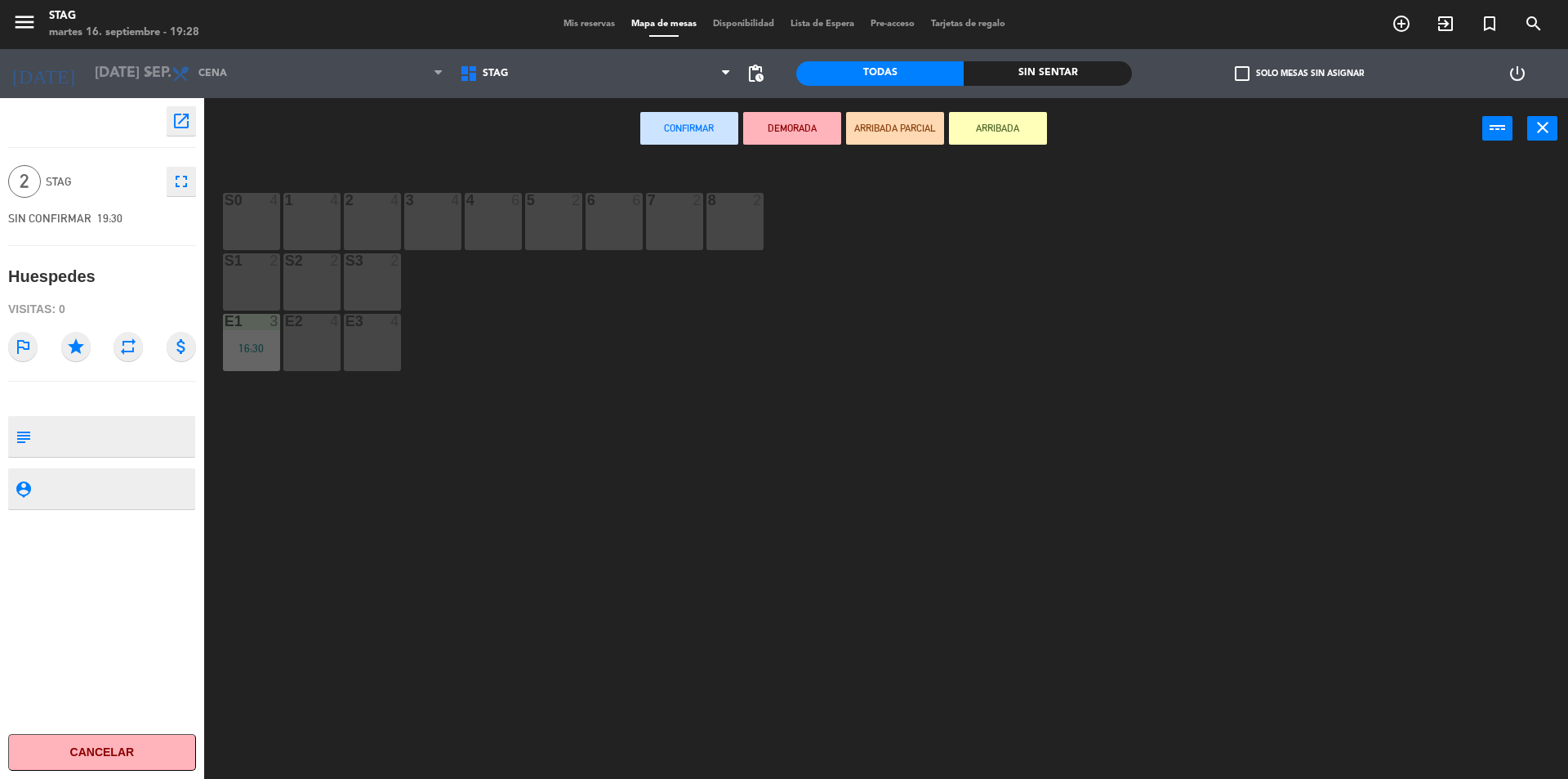
click at [312, 233] on div "1 4" at bounding box center [311, 221] width 57 height 57
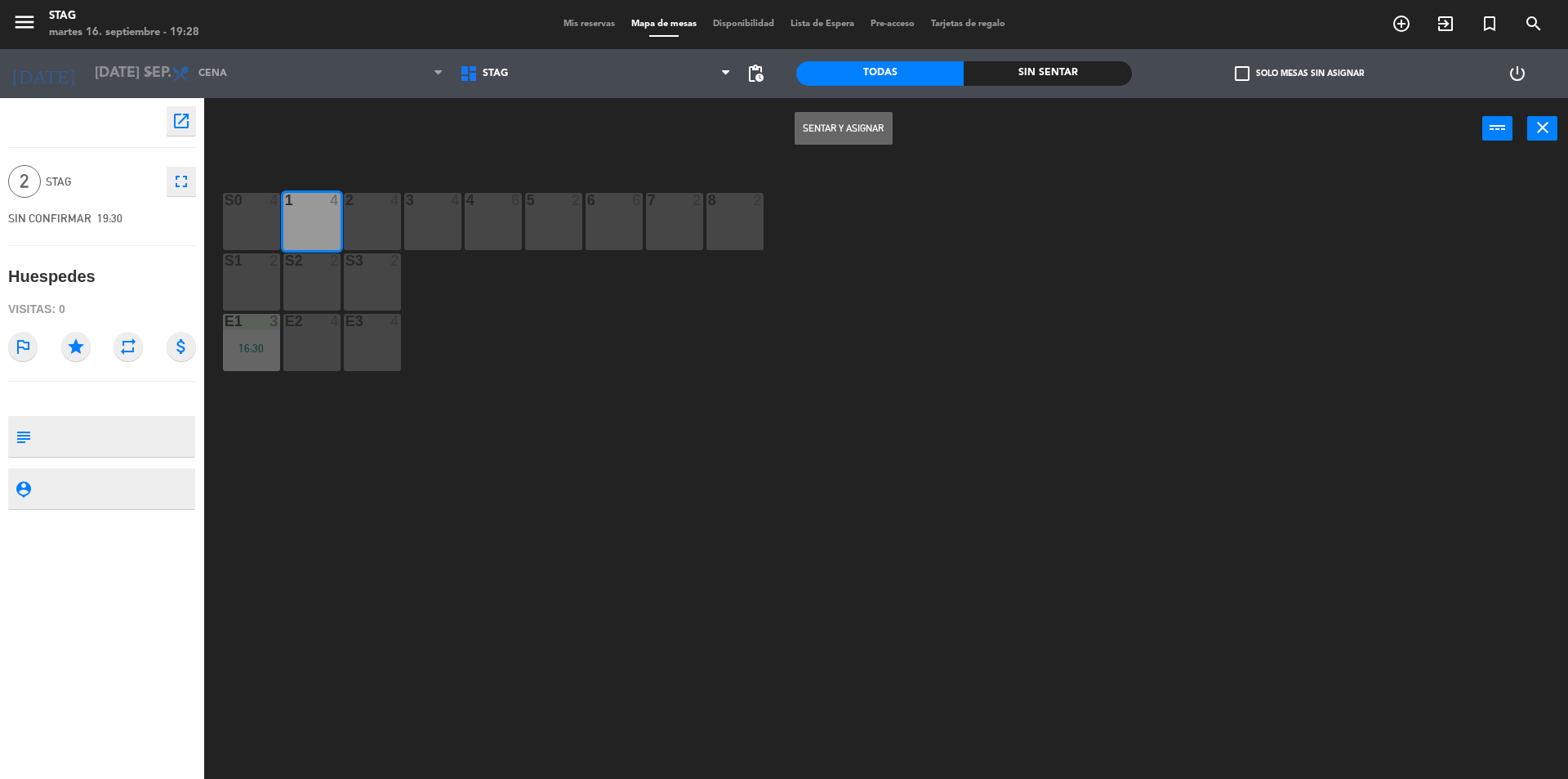
click at [852, 131] on button "Sentar y Asignar" at bounding box center [844, 127] width 98 height 32
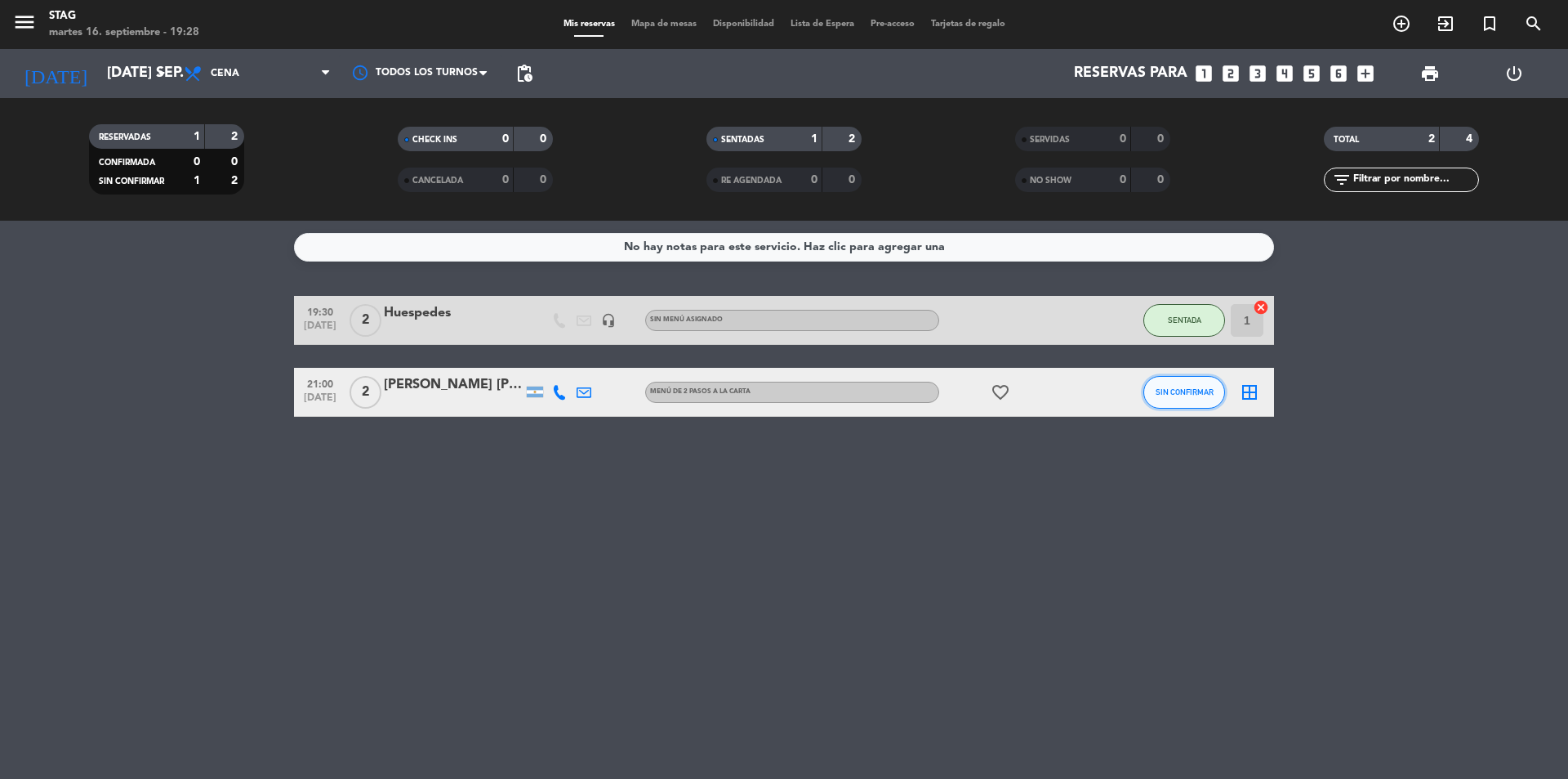
click at [1170, 390] on span "SIN CONFIRMAR" at bounding box center [1184, 391] width 58 height 9
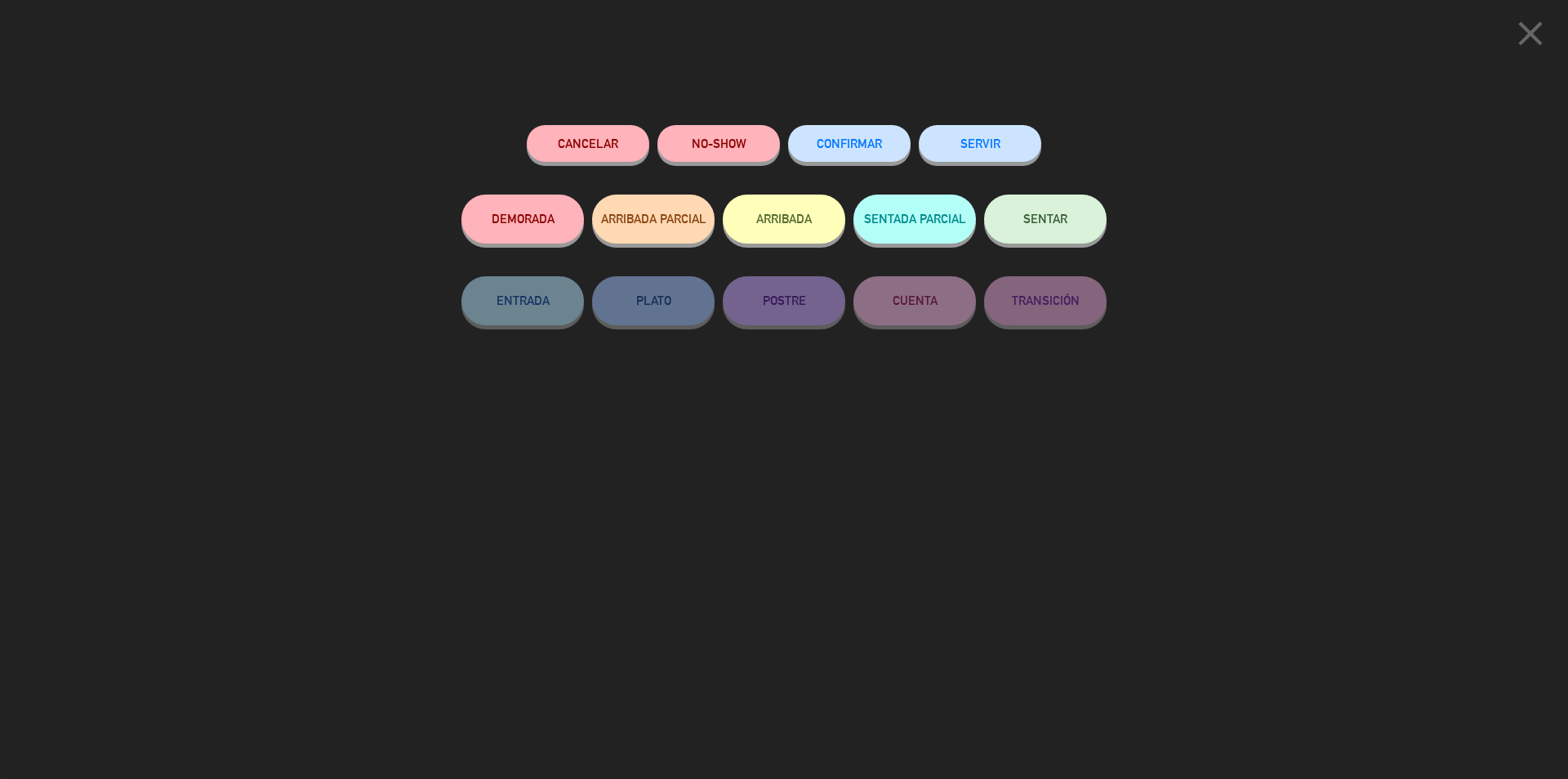
click at [874, 147] on span "CONFIRMAR" at bounding box center [849, 143] width 66 height 14
